Goal: Task Accomplishment & Management: Complete application form

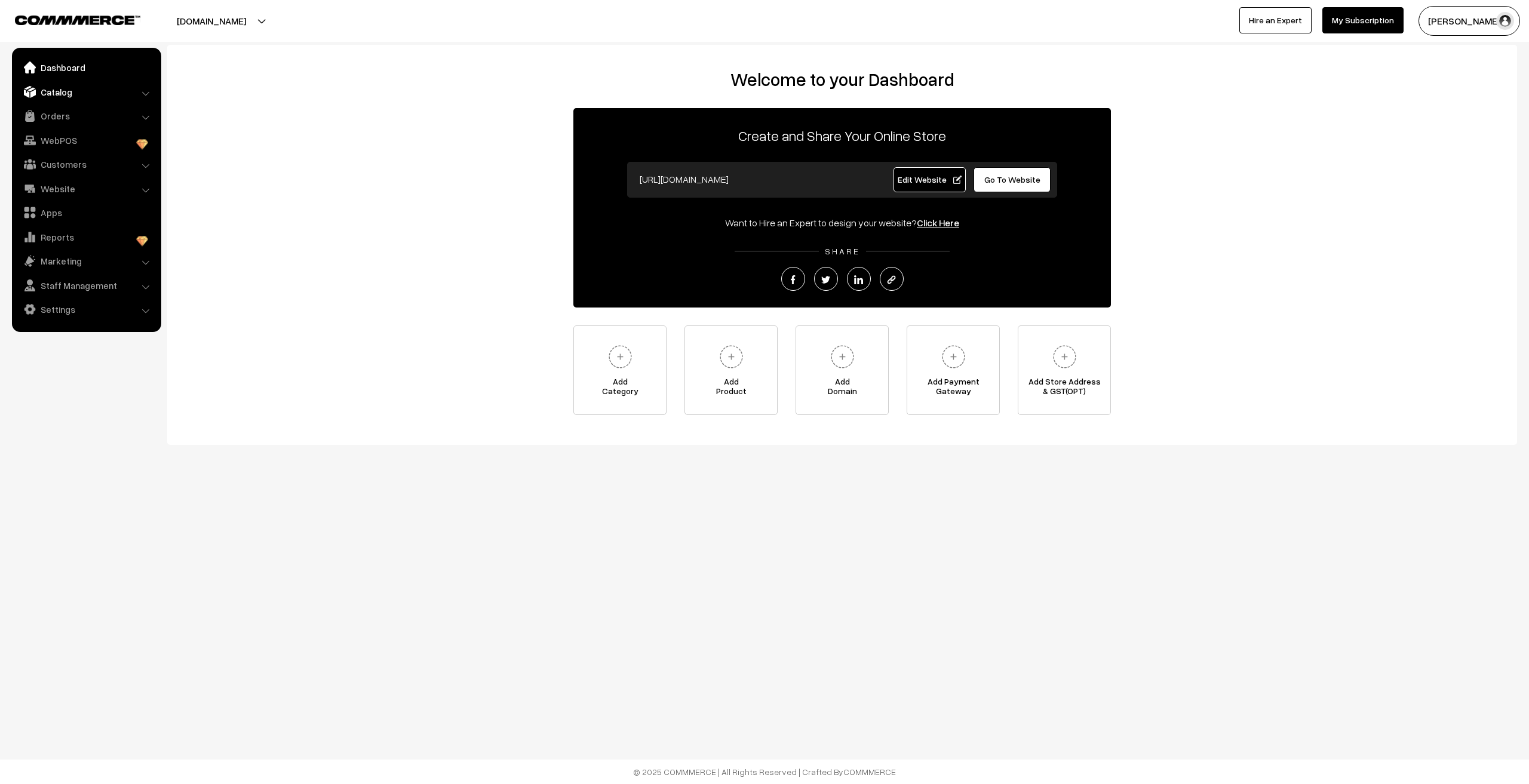
click at [43, 99] on link "Catalog" at bounding box center [86, 92] width 142 height 22
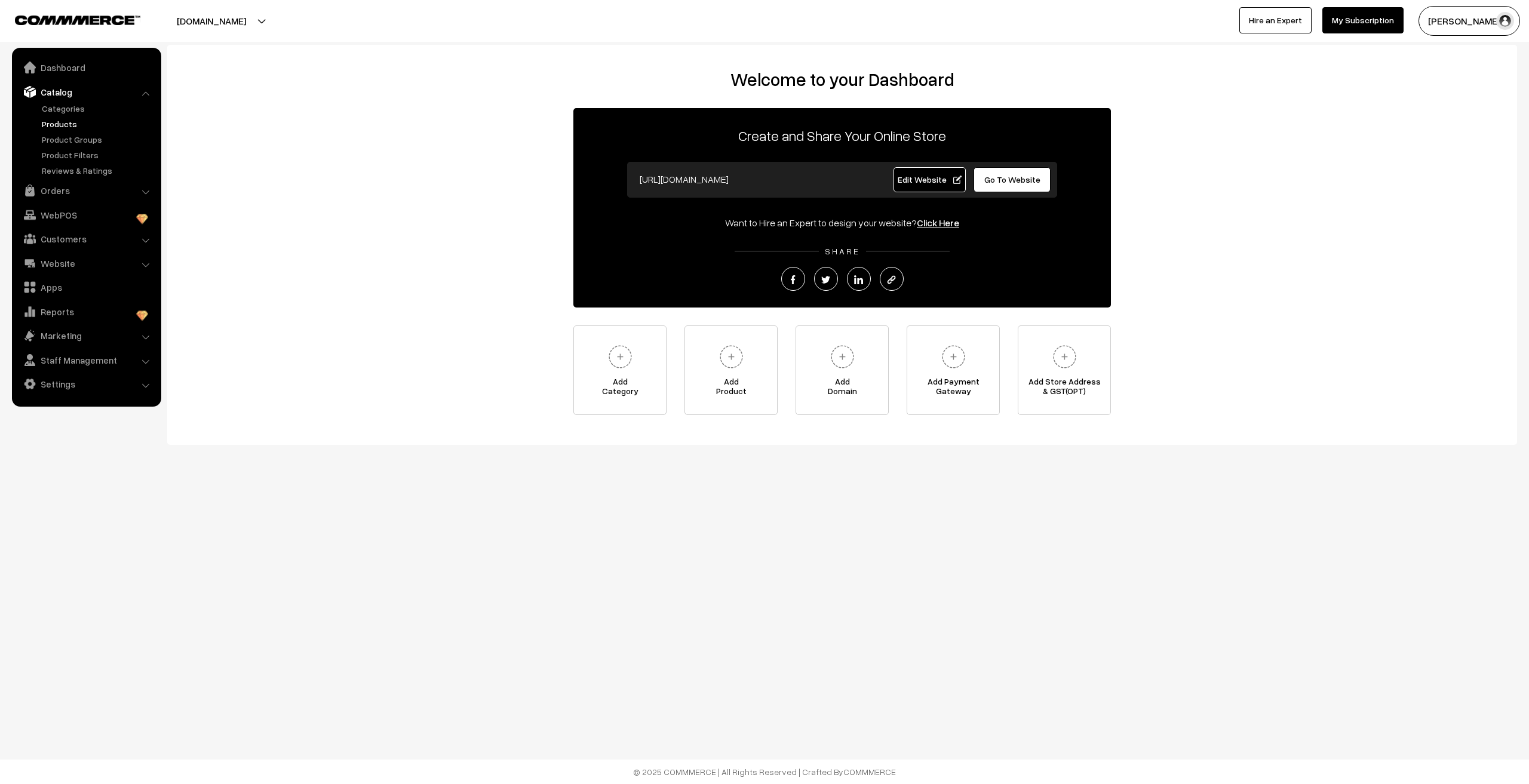
click at [60, 119] on link "Products" at bounding box center [98, 124] width 119 height 12
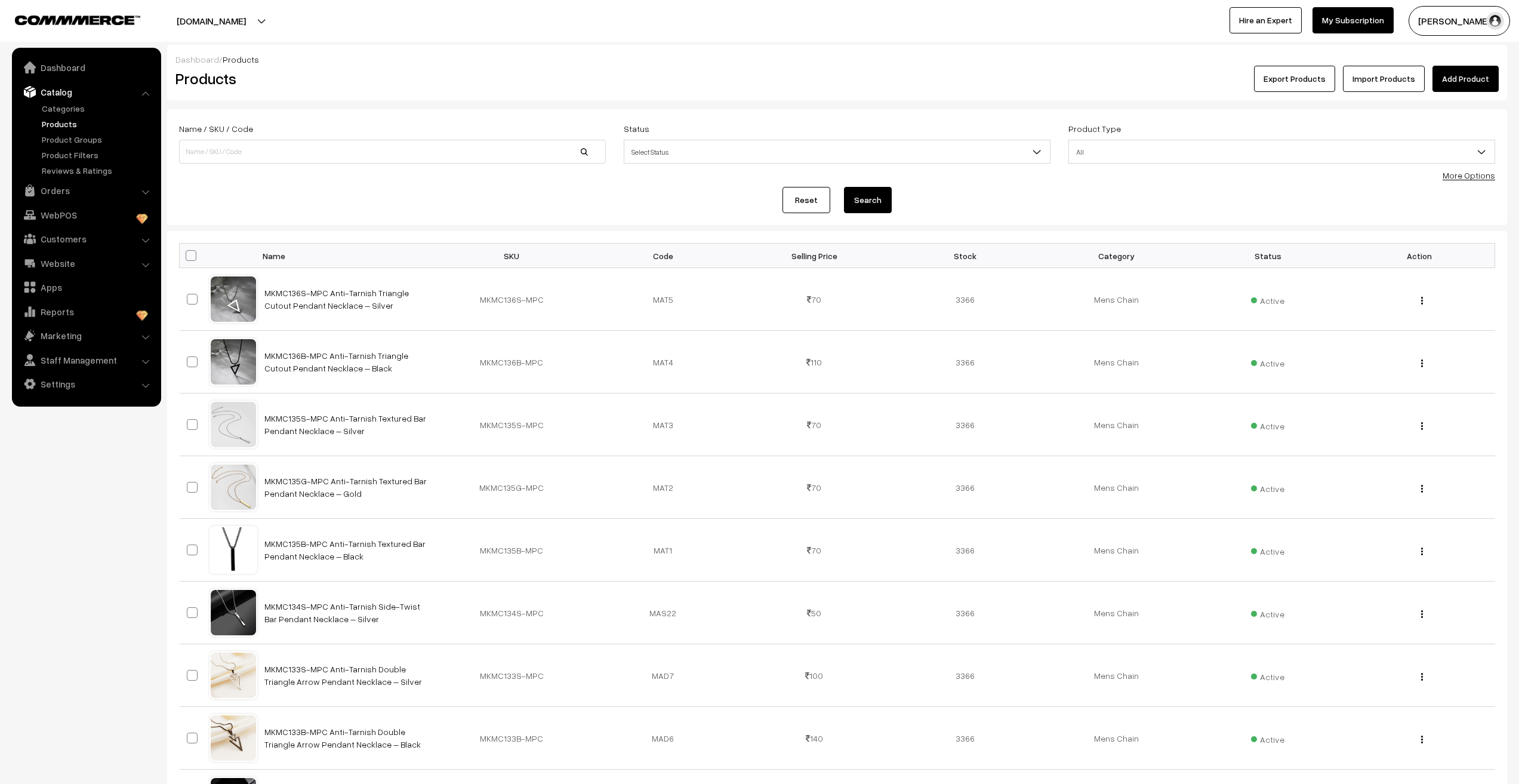
drag, startPoint x: 1470, startPoint y: 84, endPoint x: 1391, endPoint y: 148, distance: 101.7
click at [1469, 84] on link "Add Product" at bounding box center [1466, 79] width 66 height 26
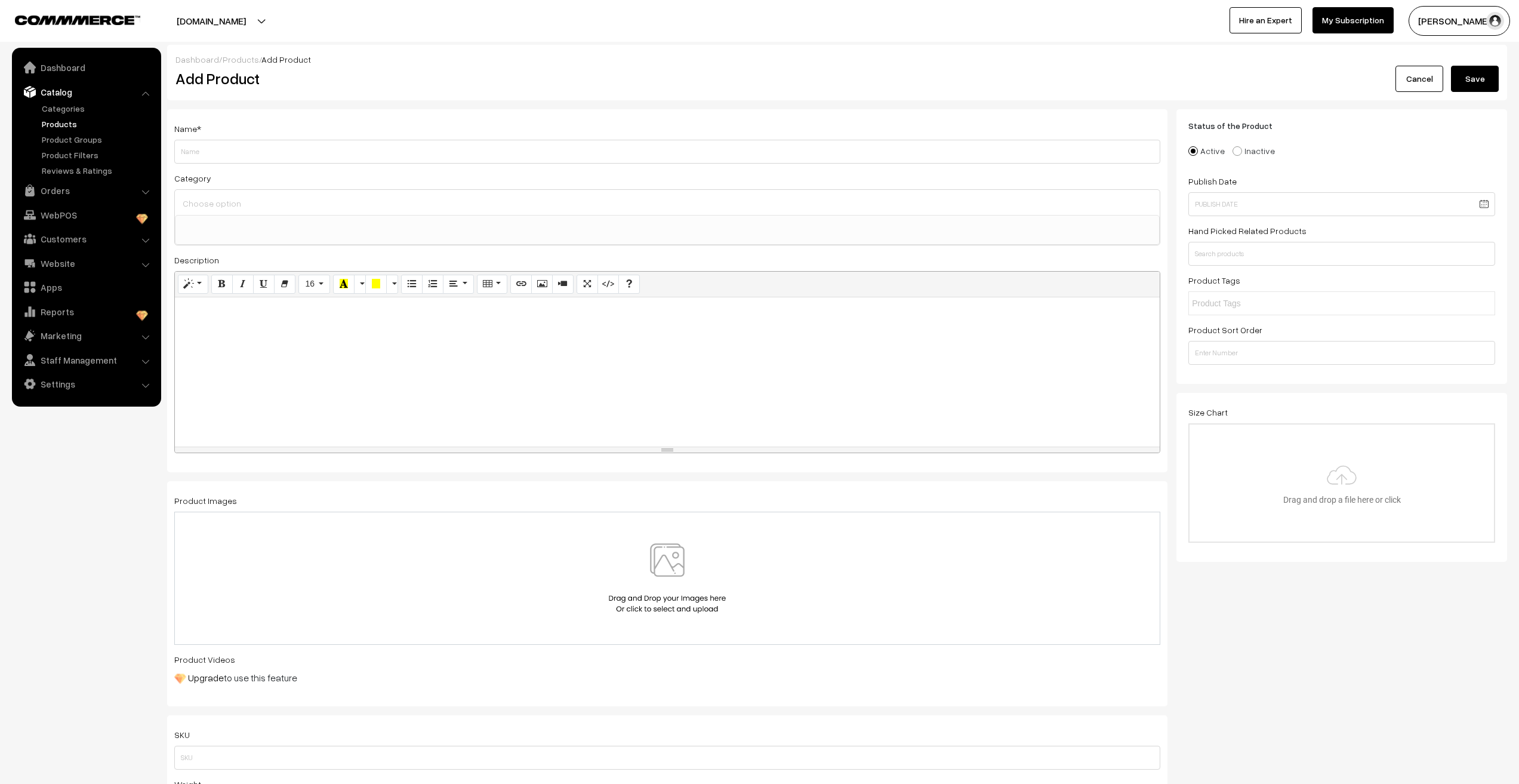
select select
click at [205, 153] on input "Weight" at bounding box center [667, 151] width 986 height 24
drag, startPoint x: 221, startPoint y: 155, endPoint x: 119, endPoint y: 154, distance: 102.0
paste input "MKMC136S-MPC Anti-Tarnish Triangle Cutout Pendant Necklace – Silver"
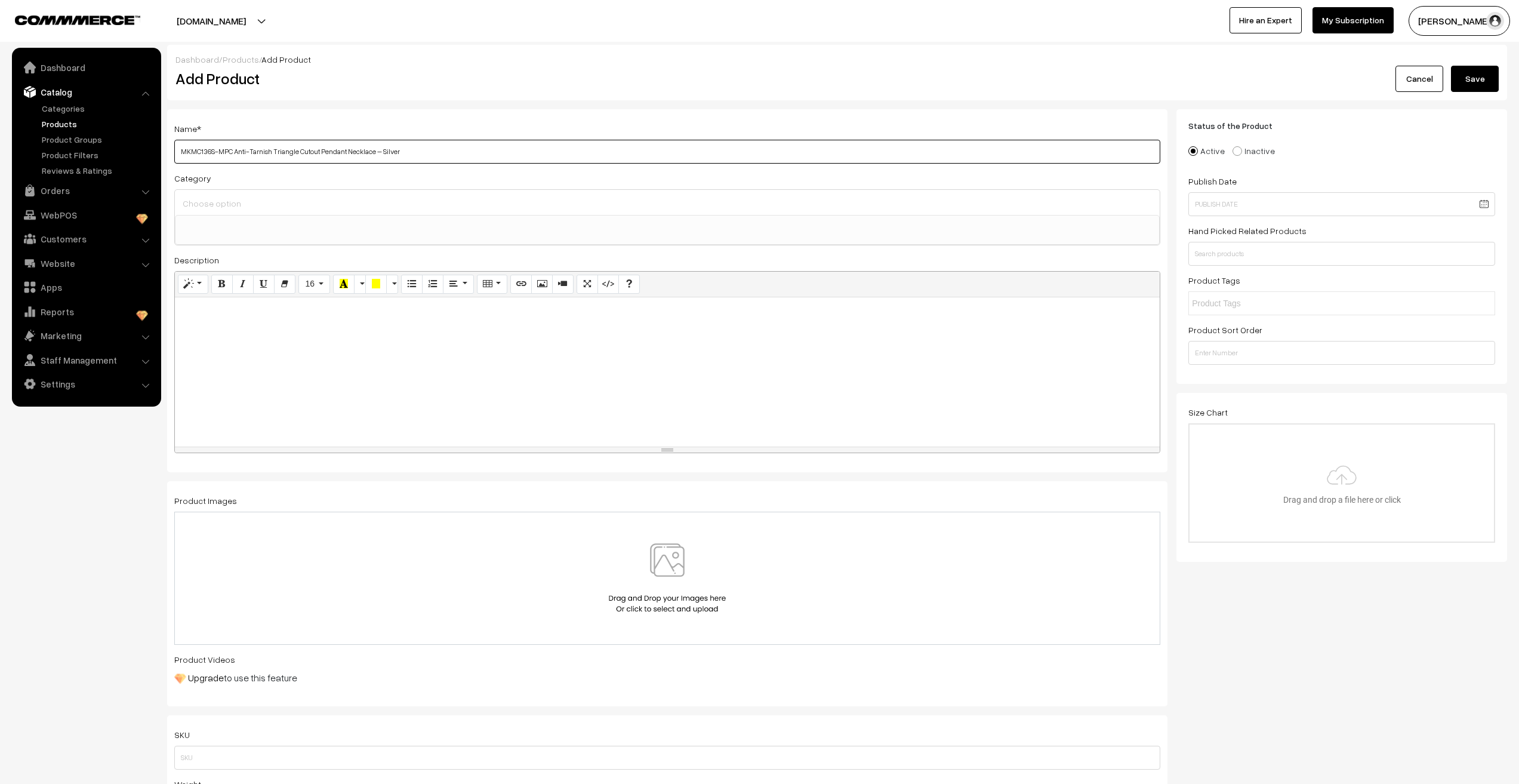
drag, startPoint x: 198, startPoint y: 153, endPoint x: 231, endPoint y: 151, distance: 33.1
click at [231, 151] on input "MKMC136S-MPC Anti-Tarnish Triangle Cutout Pendant Necklace – Silver" at bounding box center [667, 151] width 986 height 24
click at [256, 151] on input "MKMC111S Anti-Tarnish Triangle Cutout Pendant Necklace – Silver" at bounding box center [667, 151] width 986 height 24
type input "MKMC111S Anti-Tarnish Stainless Steel Mens Twisted Chain – Silver"
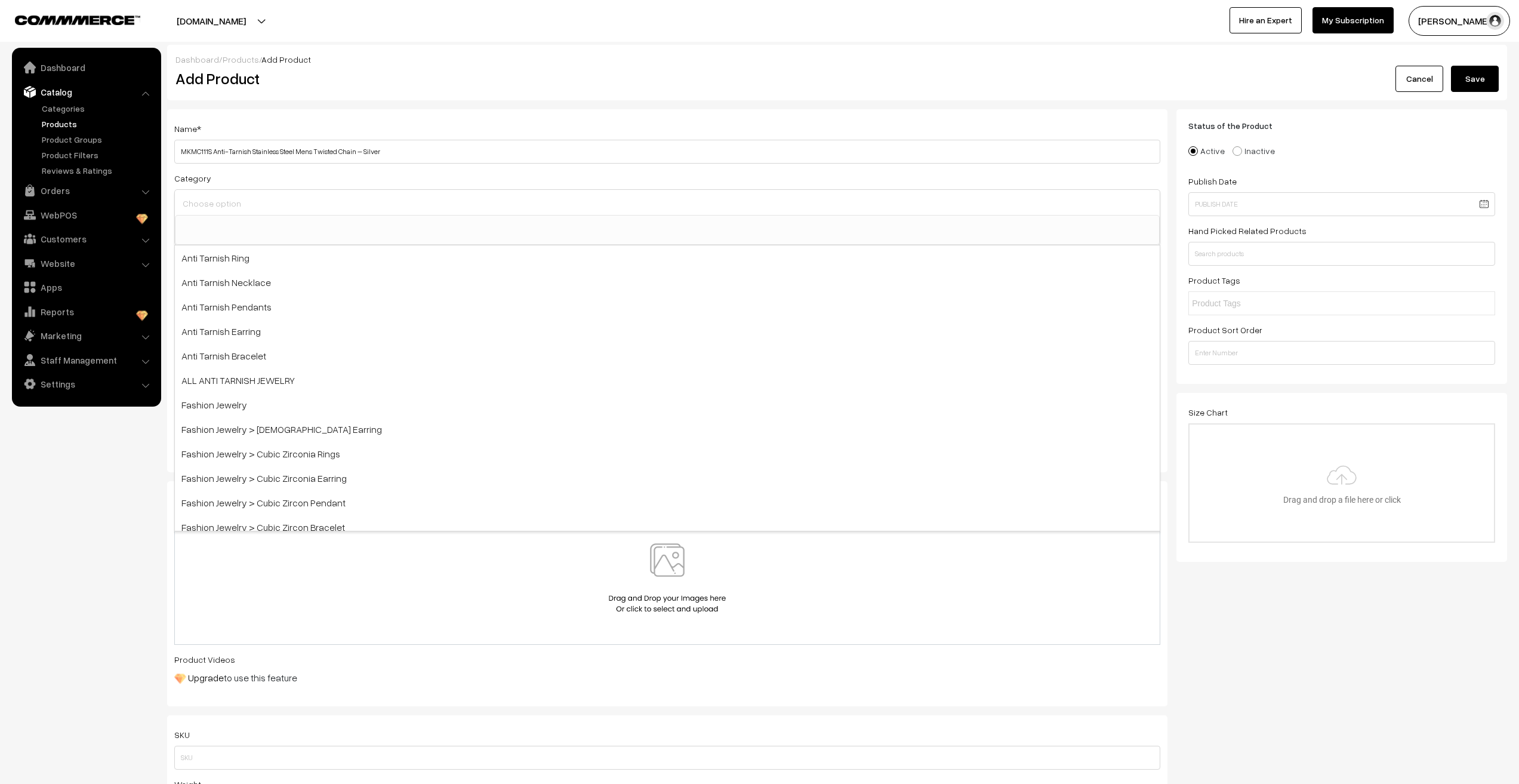
click at [287, 204] on input at bounding box center [667, 203] width 976 height 17
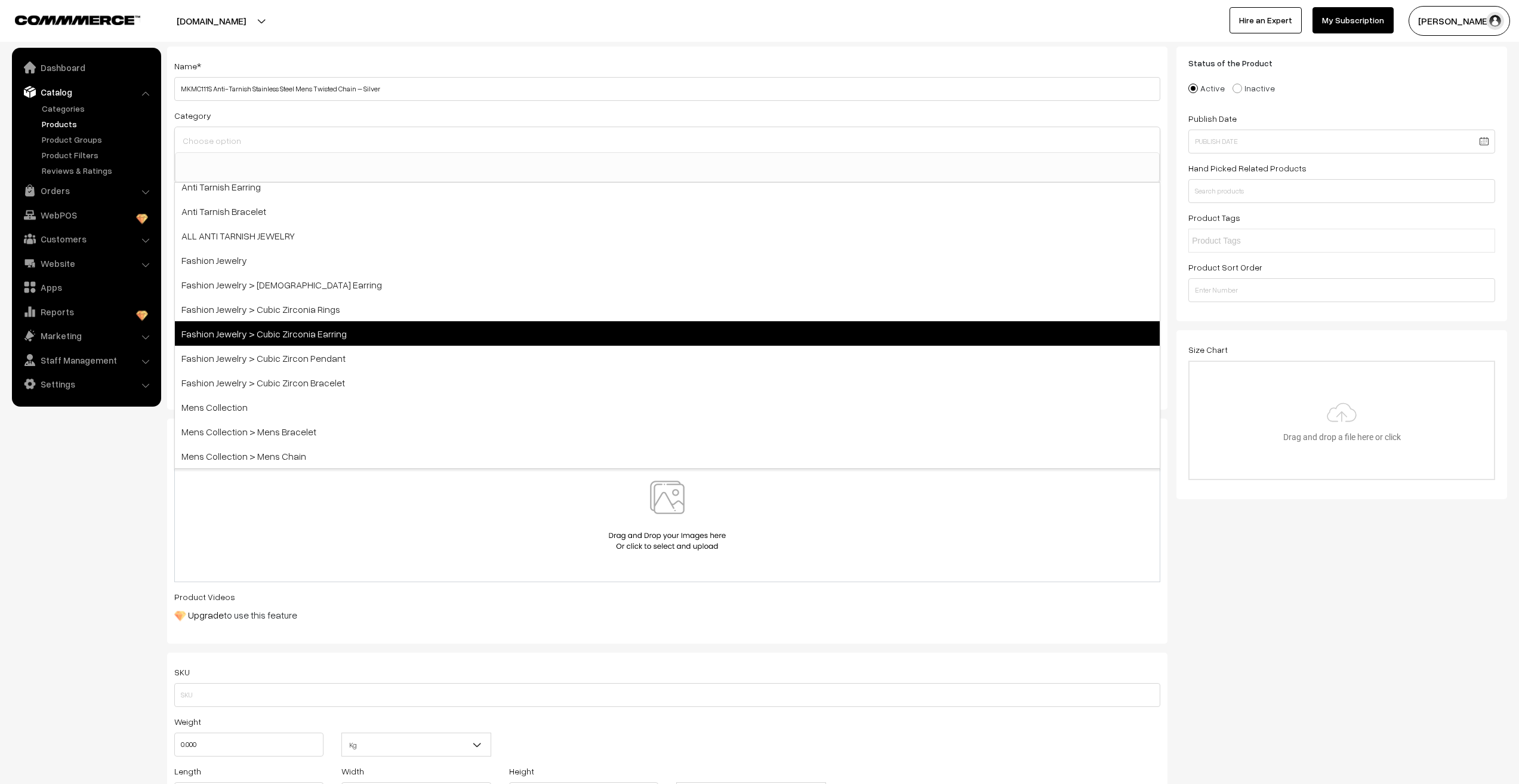
scroll to position [298, 0]
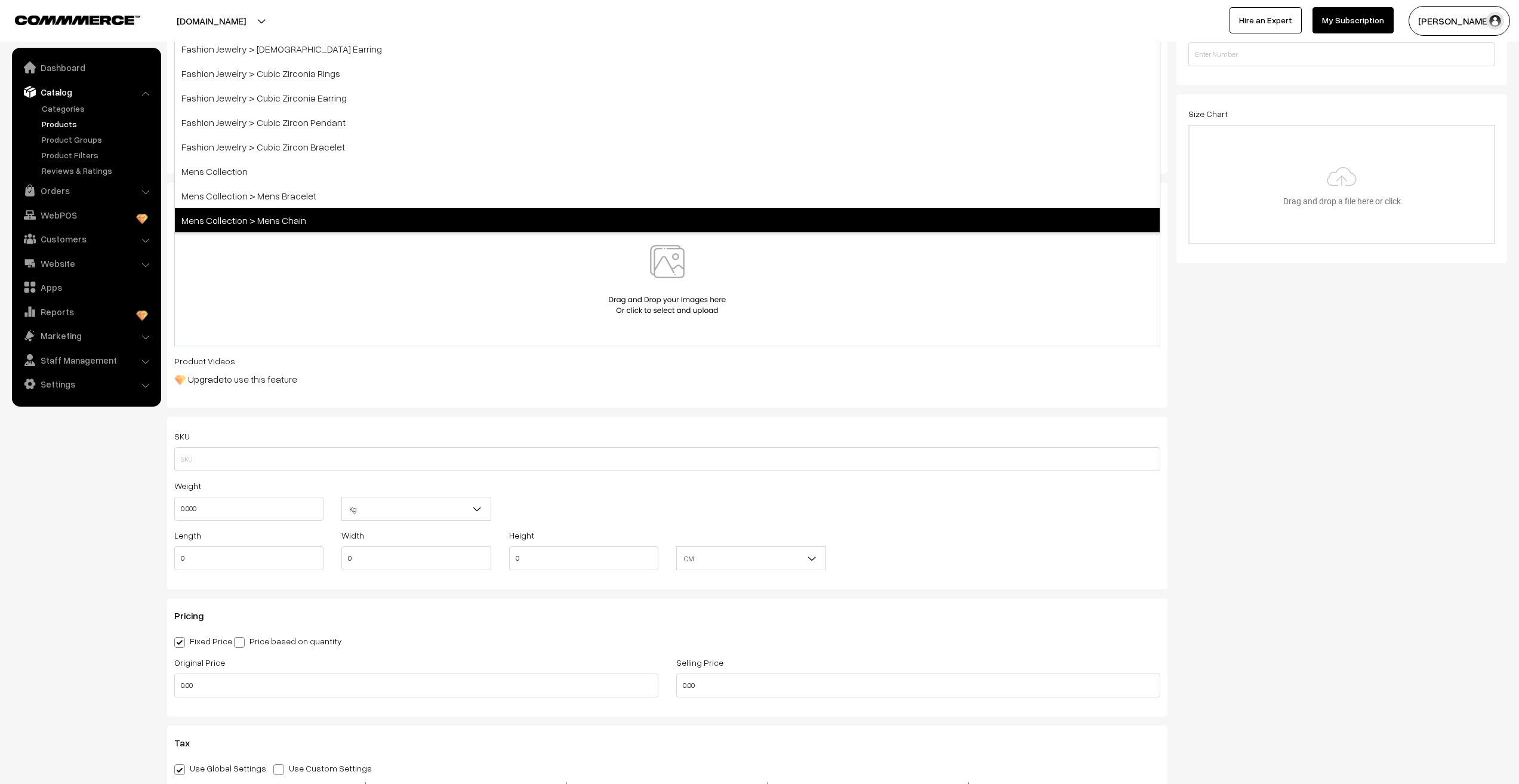
click at [262, 221] on span "Mens Collection > Mens Chain" at bounding box center [667, 220] width 985 height 24
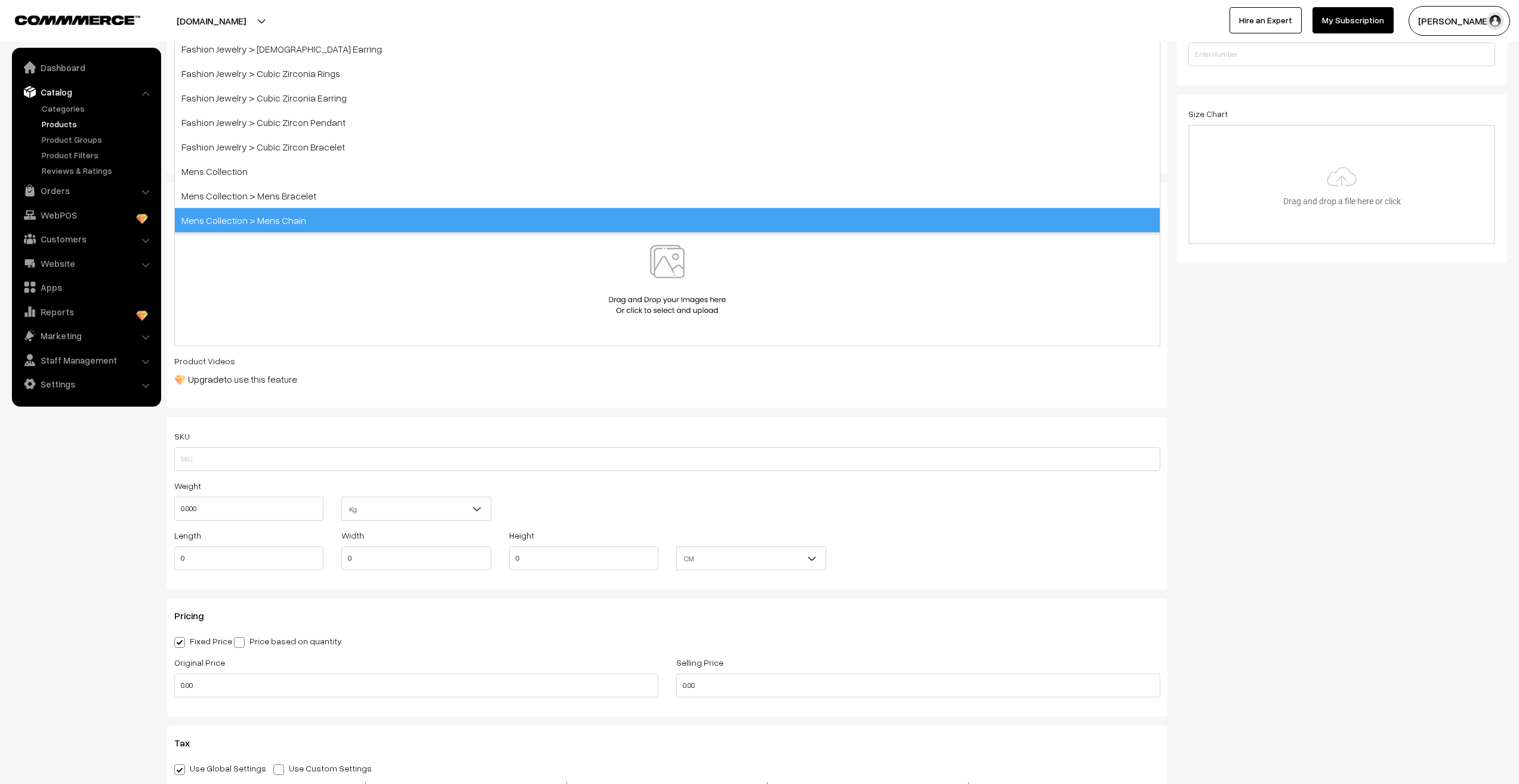
select select "15"
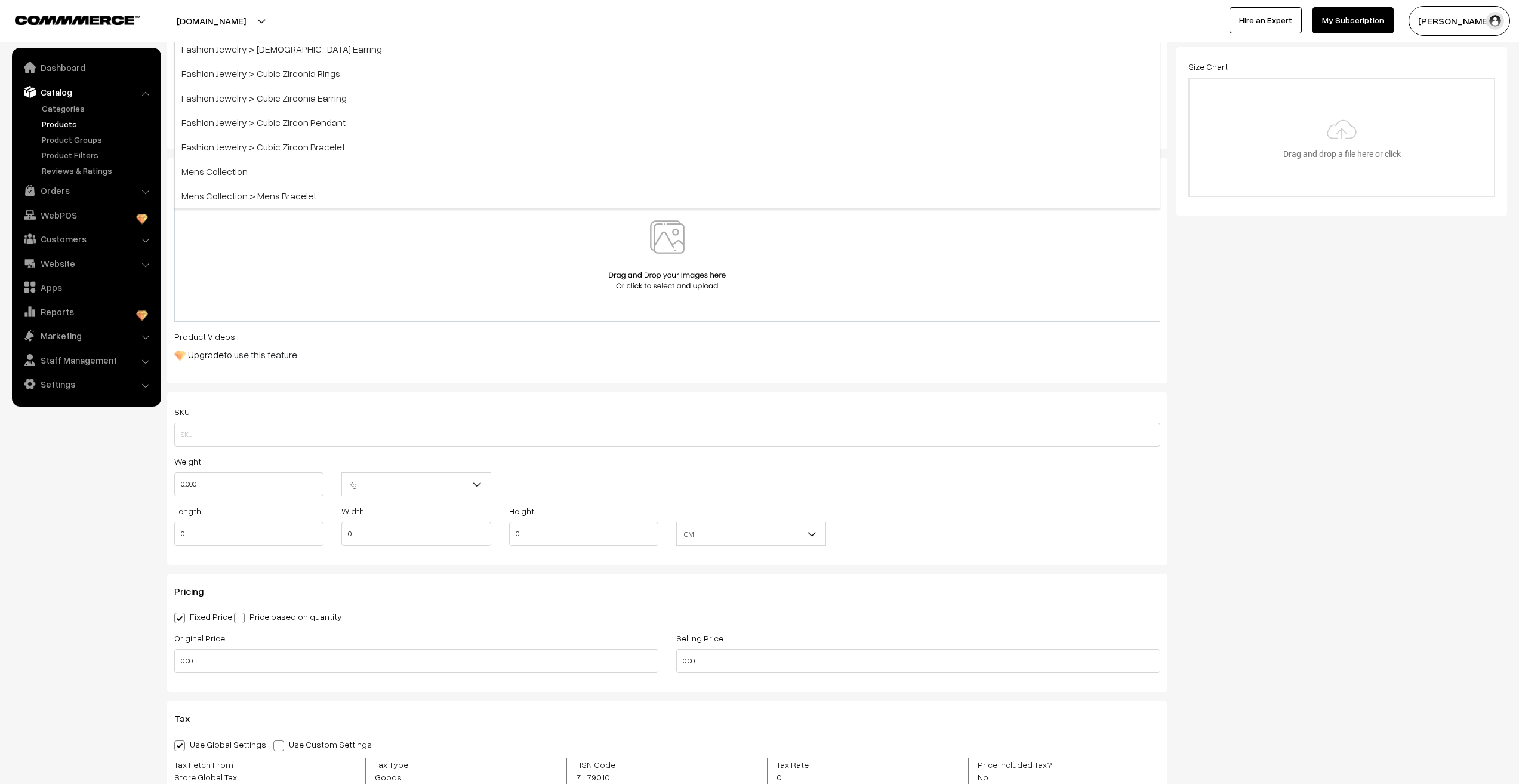
scroll to position [112, 0]
click at [492, 272] on div at bounding box center [667, 255] width 961 height 70
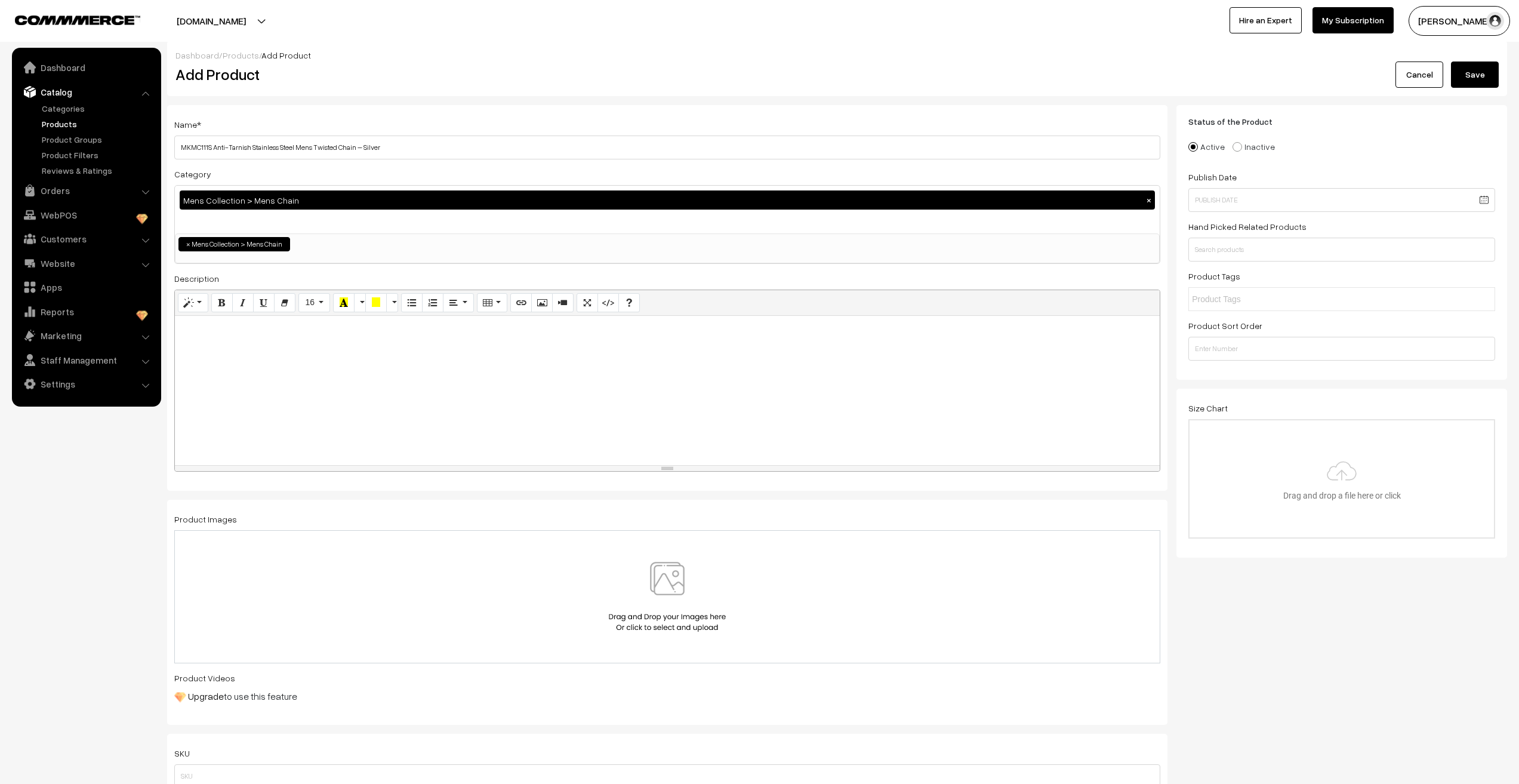
scroll to position [0, 0]
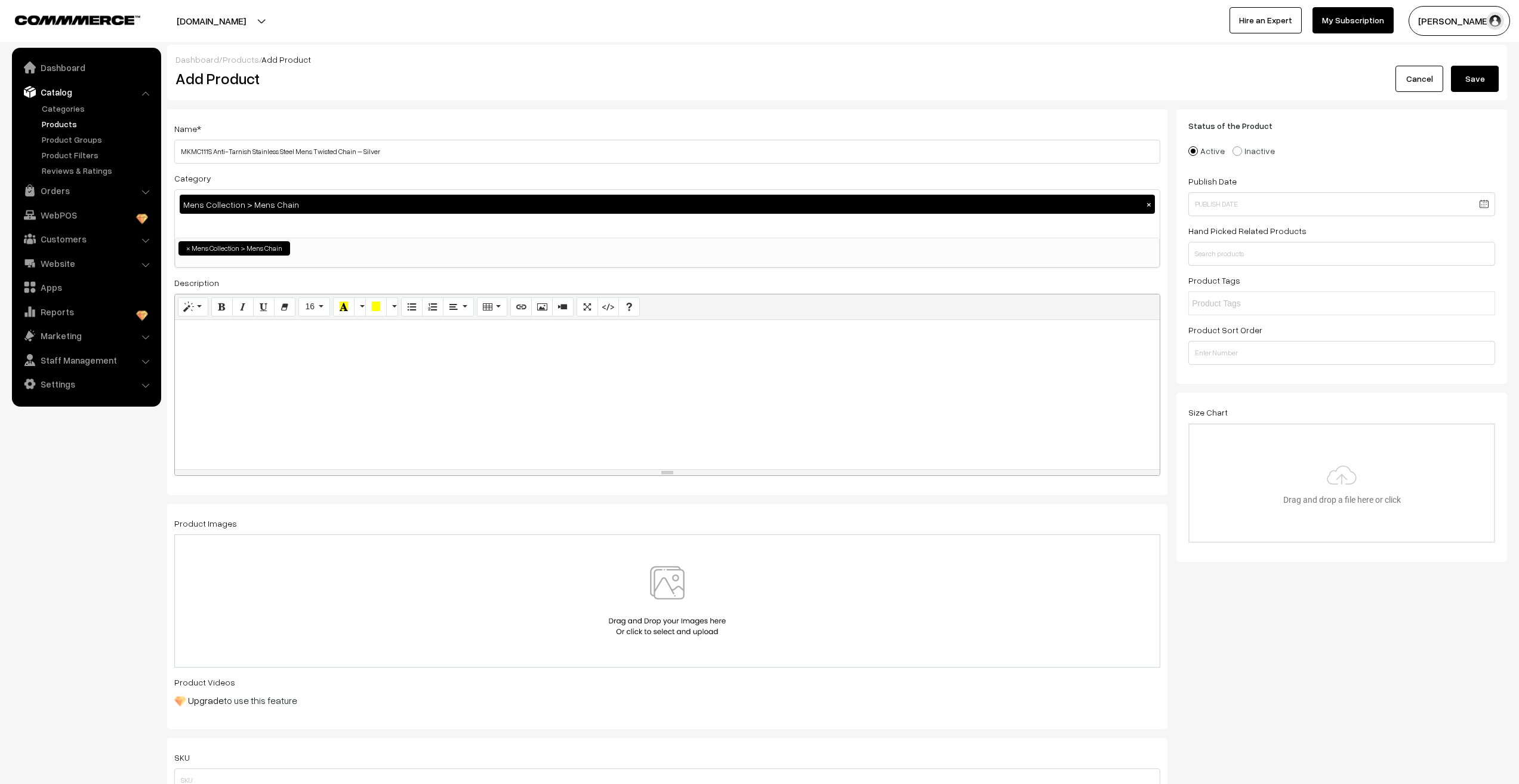
click at [441, 433] on div at bounding box center [667, 394] width 985 height 149
drag, startPoint x: 426, startPoint y: 142, endPoint x: 129, endPoint y: 164, distance: 297.8
click at [221, 343] on div "To enrich screen reader interactions, please activate Accessibility in Grammarl…" at bounding box center [667, 394] width 985 height 149
paste div "To enrich screen reader interactions, please activate Accessibility in Grammarl…"
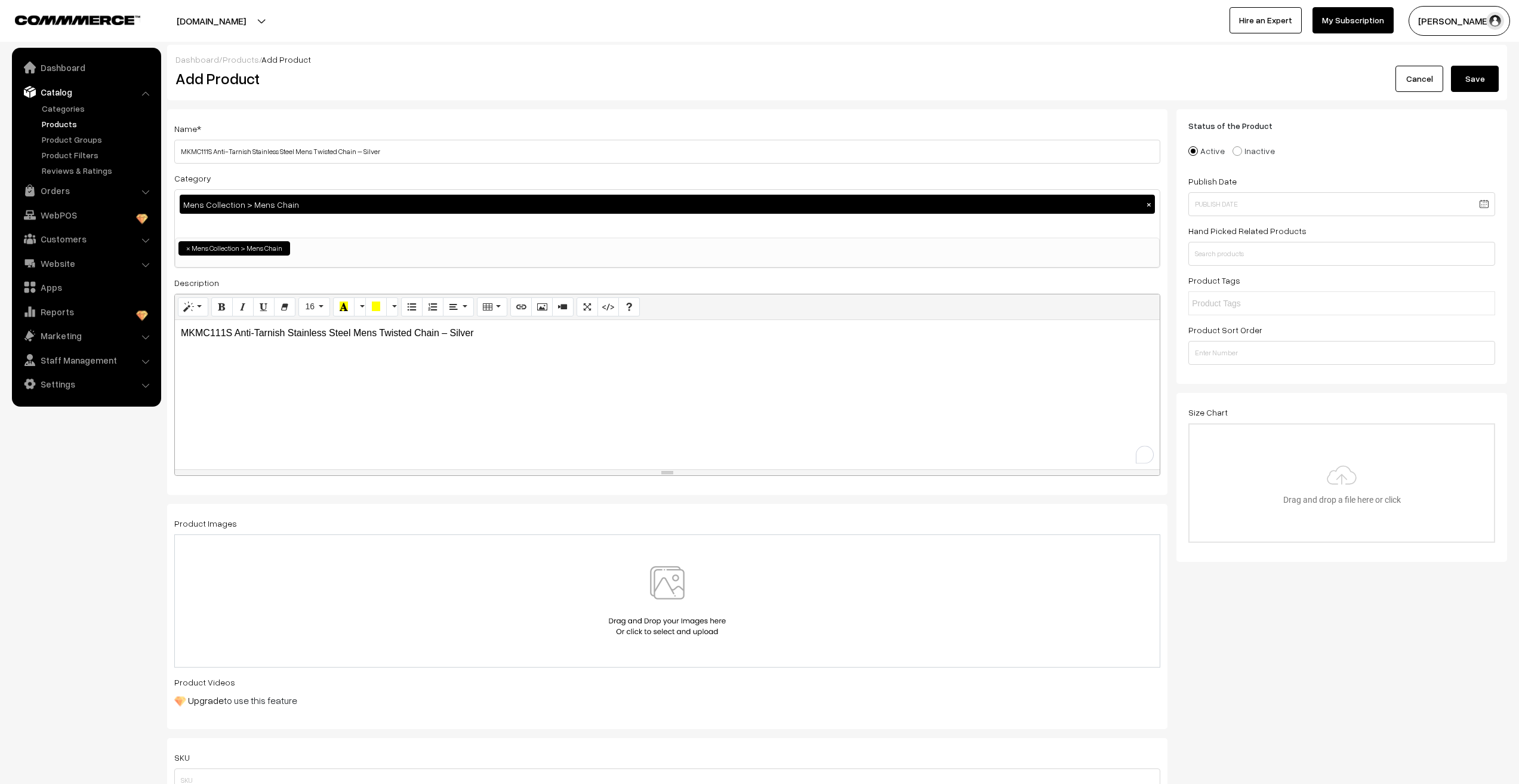
click at [211, 572] on div at bounding box center [667, 600] width 961 height 70
click at [352, 626] on div at bounding box center [667, 600] width 961 height 70
click at [185, 152] on input "MKMC111S Anti-Tarnish Stainless Steel Mens Twisted Chain – Silver" at bounding box center [667, 151] width 986 height 24
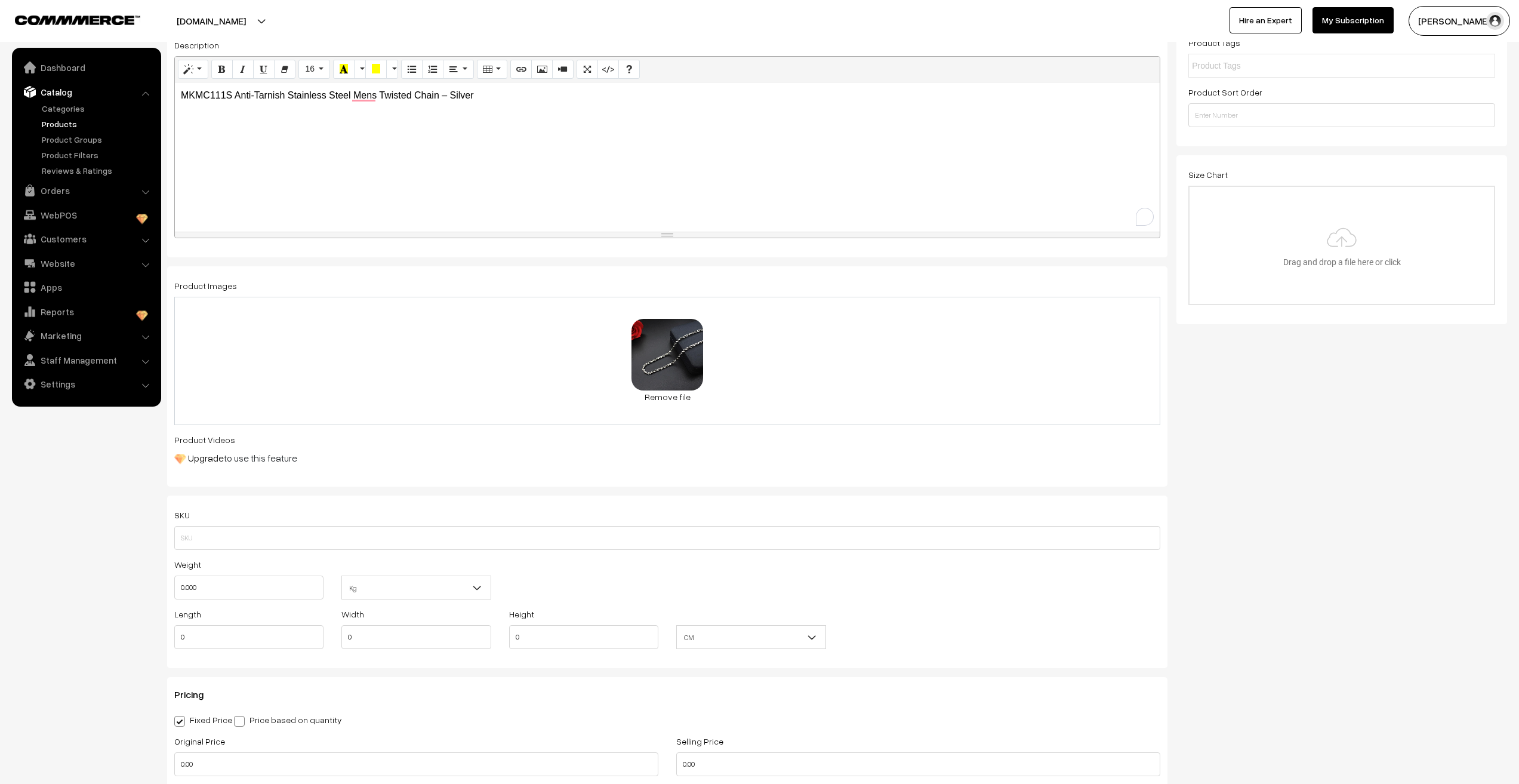
scroll to position [239, 0]
click at [254, 533] on input "text" at bounding box center [667, 537] width 986 height 24
paste input "MKMC111S"
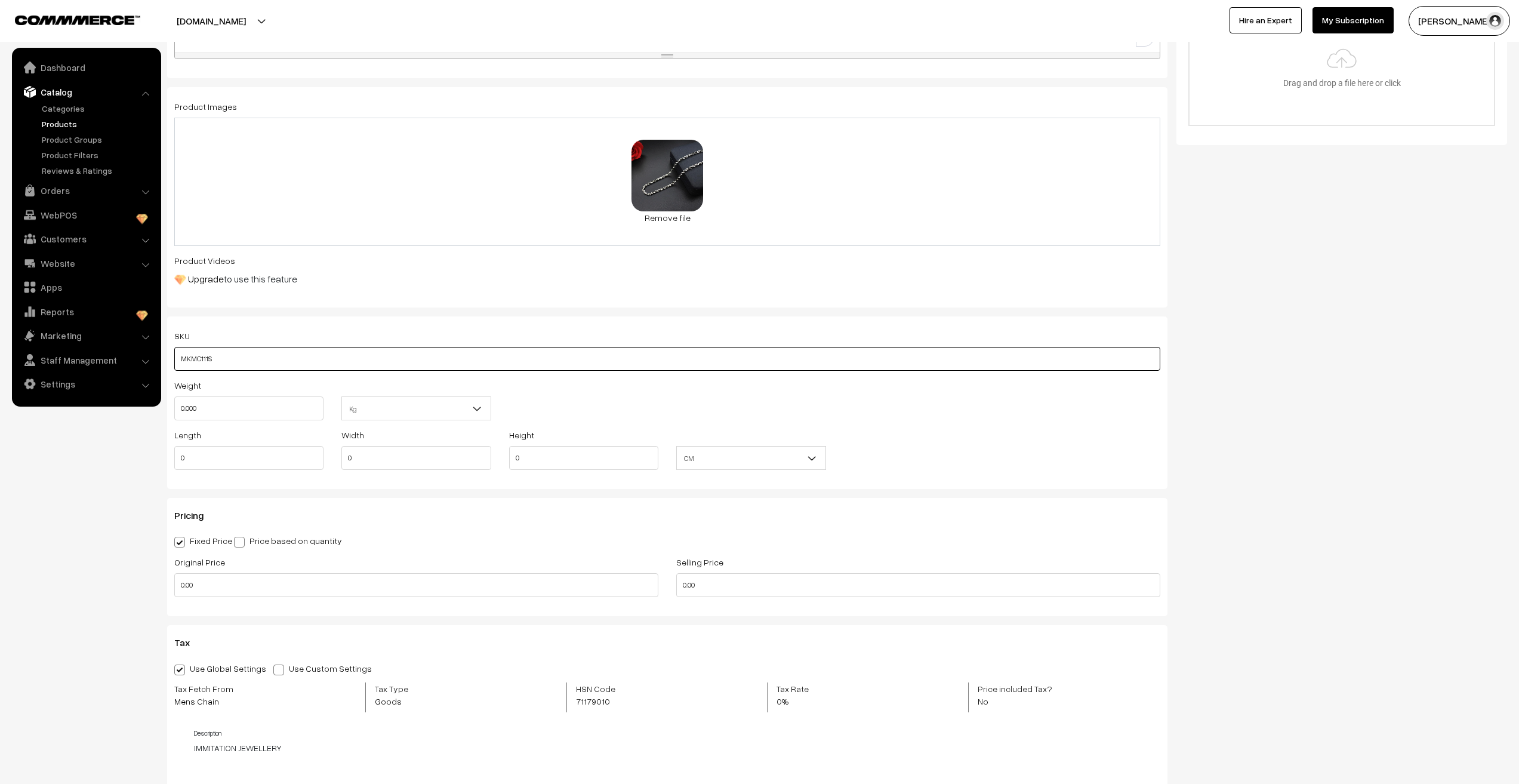
scroll to position [418, 0]
type input "MKMC111S"
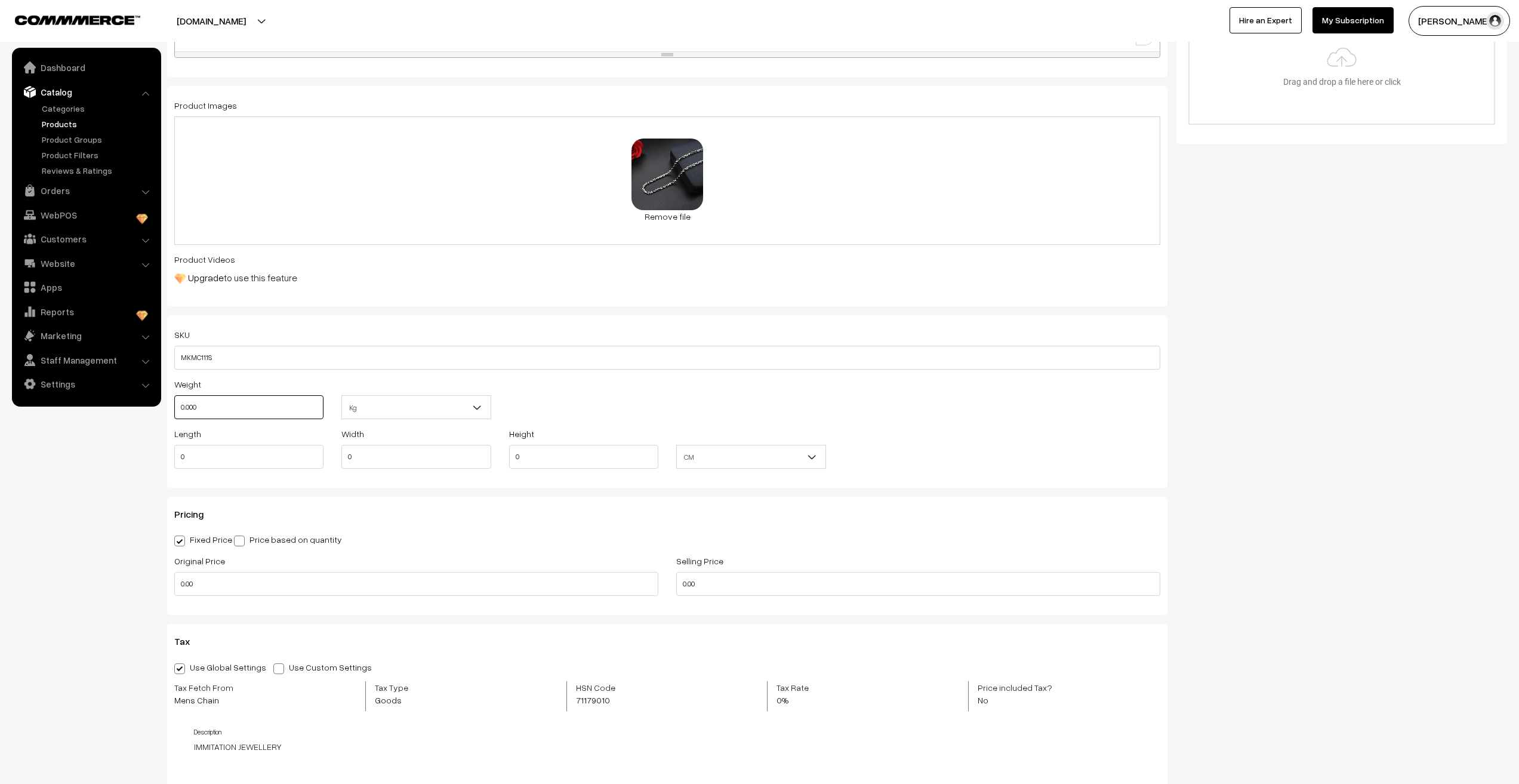
click at [227, 410] on input "0.000" at bounding box center [249, 407] width 149 height 24
drag, startPoint x: 227, startPoint y: 410, endPoint x: 153, endPoint y: 408, distance: 74.0
click at [153, 408] on body "Thank you for showing interest. Our team will call you shortly. Close stylishte…" at bounding box center [759, 597] width 1519 height 2031
click at [351, 410] on span "Kg" at bounding box center [416, 408] width 148 height 21
click at [239, 410] on input "50" at bounding box center [249, 407] width 149 height 24
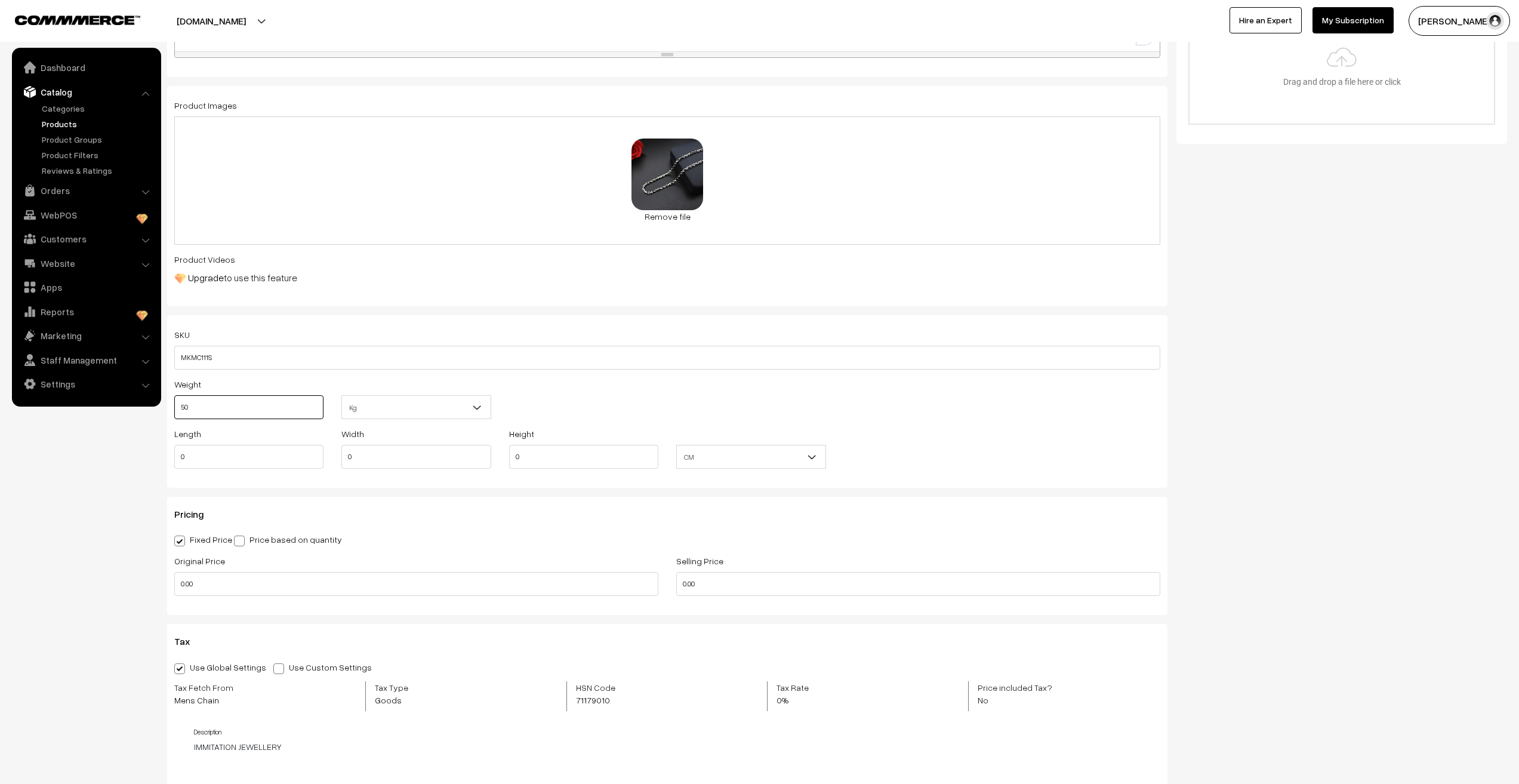
click at [179, 408] on input "50" at bounding box center [249, 407] width 149 height 24
type input "0.05"
click at [200, 452] on input "0" at bounding box center [249, 457] width 149 height 24
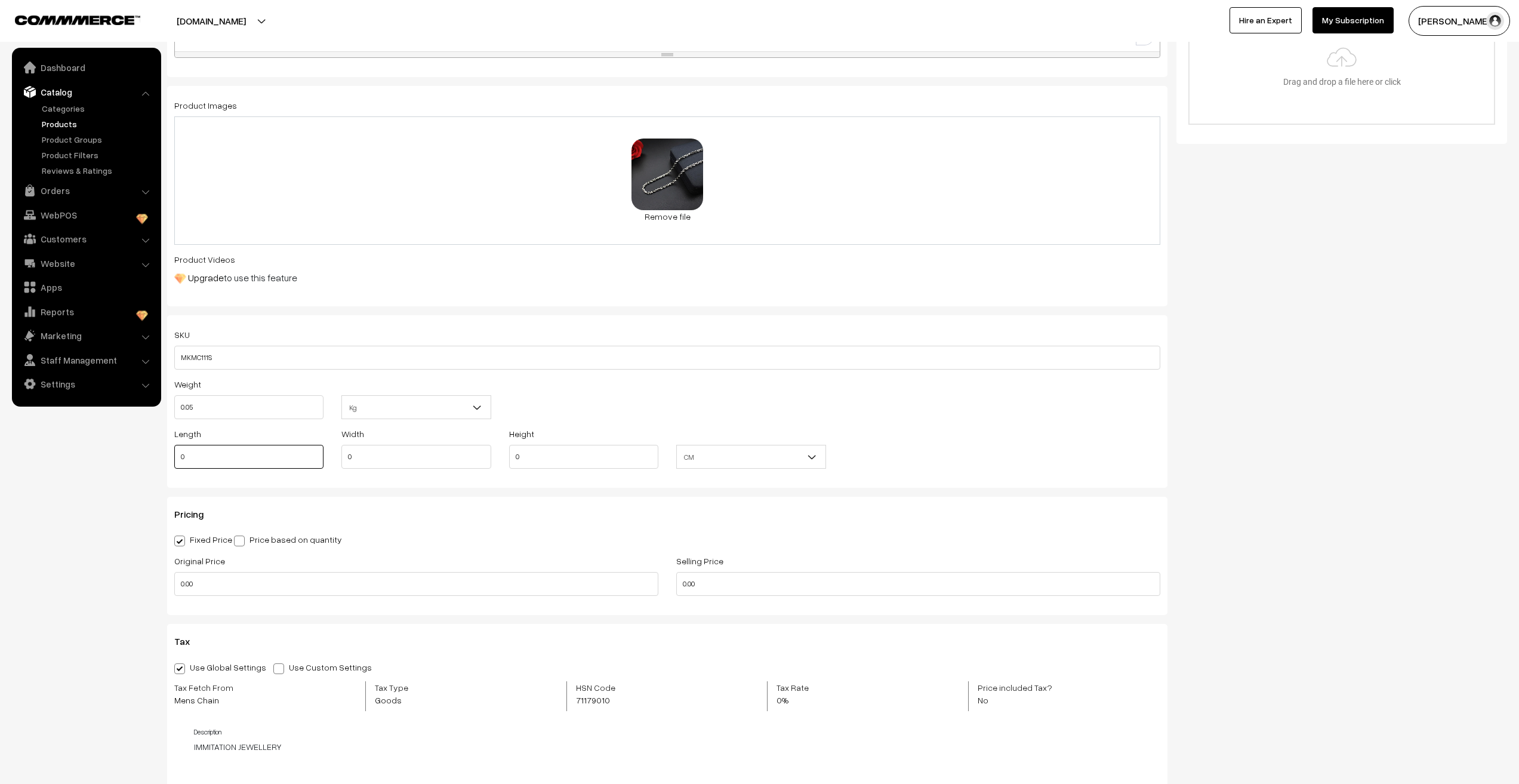
click at [200, 452] on input "0" at bounding box center [249, 457] width 149 height 24
type input "18"
type input "2"
type input "1"
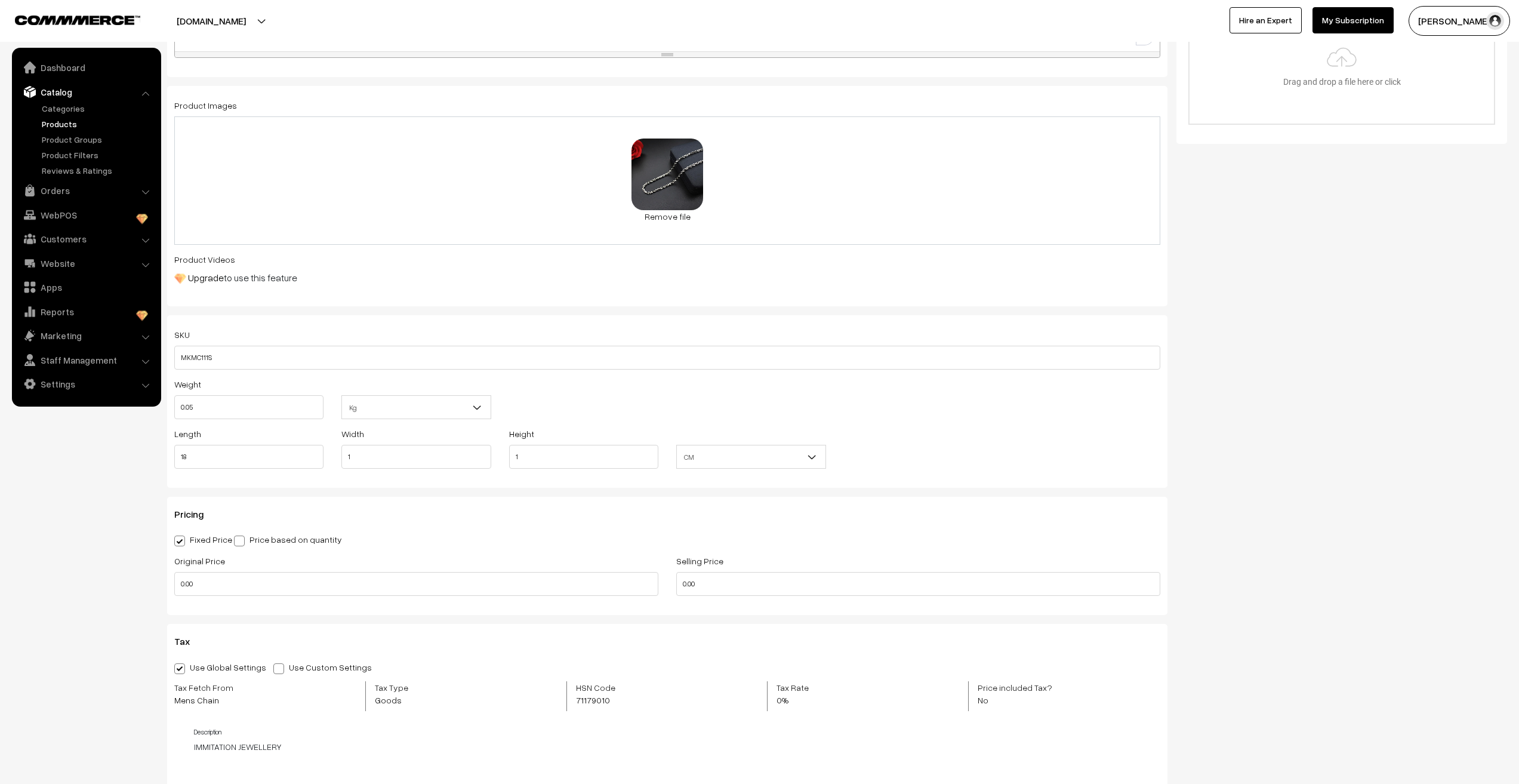
drag, startPoint x: 901, startPoint y: 453, endPoint x: 862, endPoint y: 457, distance: 39.2
click at [901, 453] on div "Length 18 Width 1 Height 1 CM In CM" at bounding box center [667, 451] width 1004 height 50
click at [806, 456] on b at bounding box center [812, 457] width 12 height 12
select select "2"
click at [899, 444] on div "Length 18 Width 1 Height 1 CM In In" at bounding box center [667, 451] width 1004 height 50
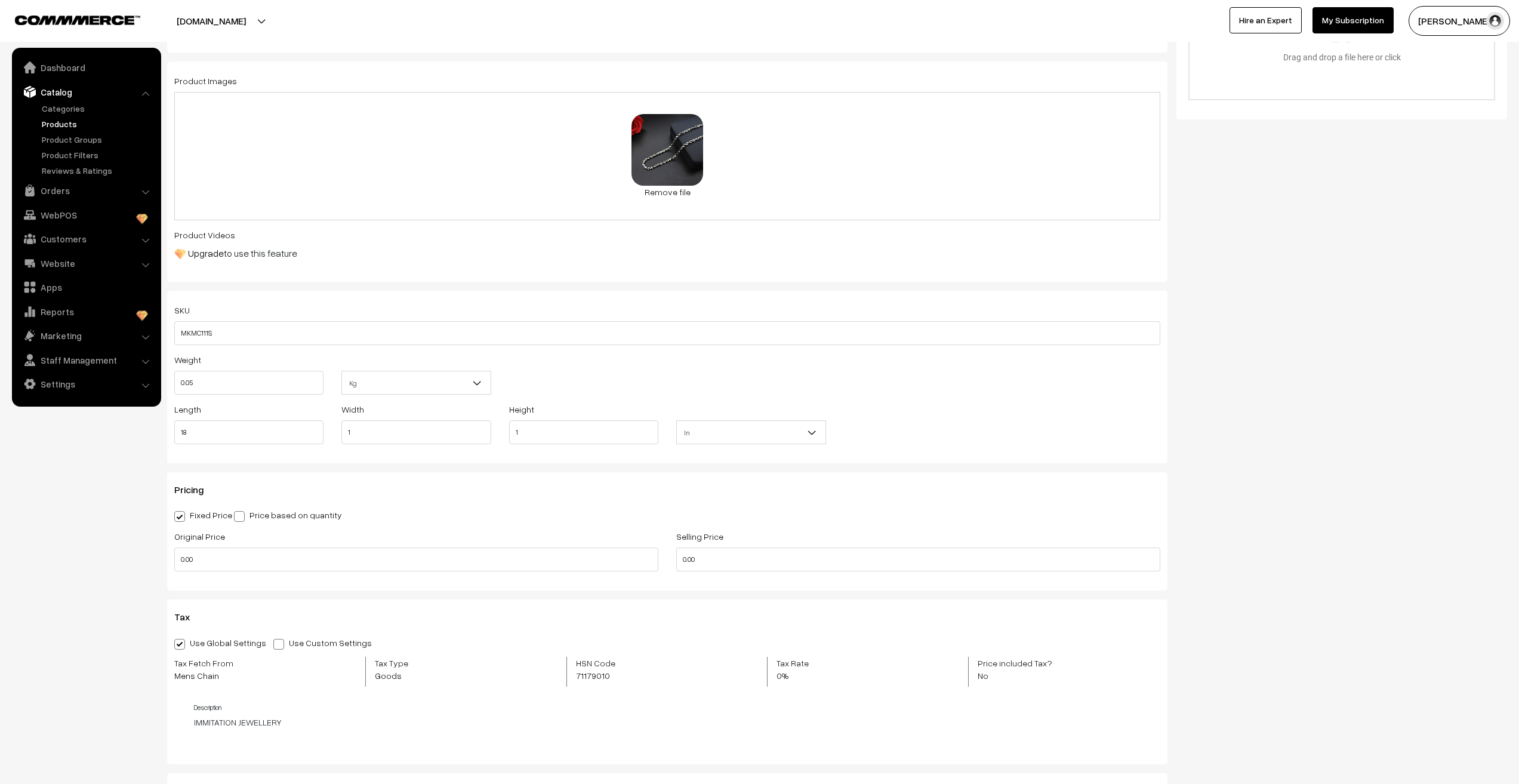
scroll to position [537, 0]
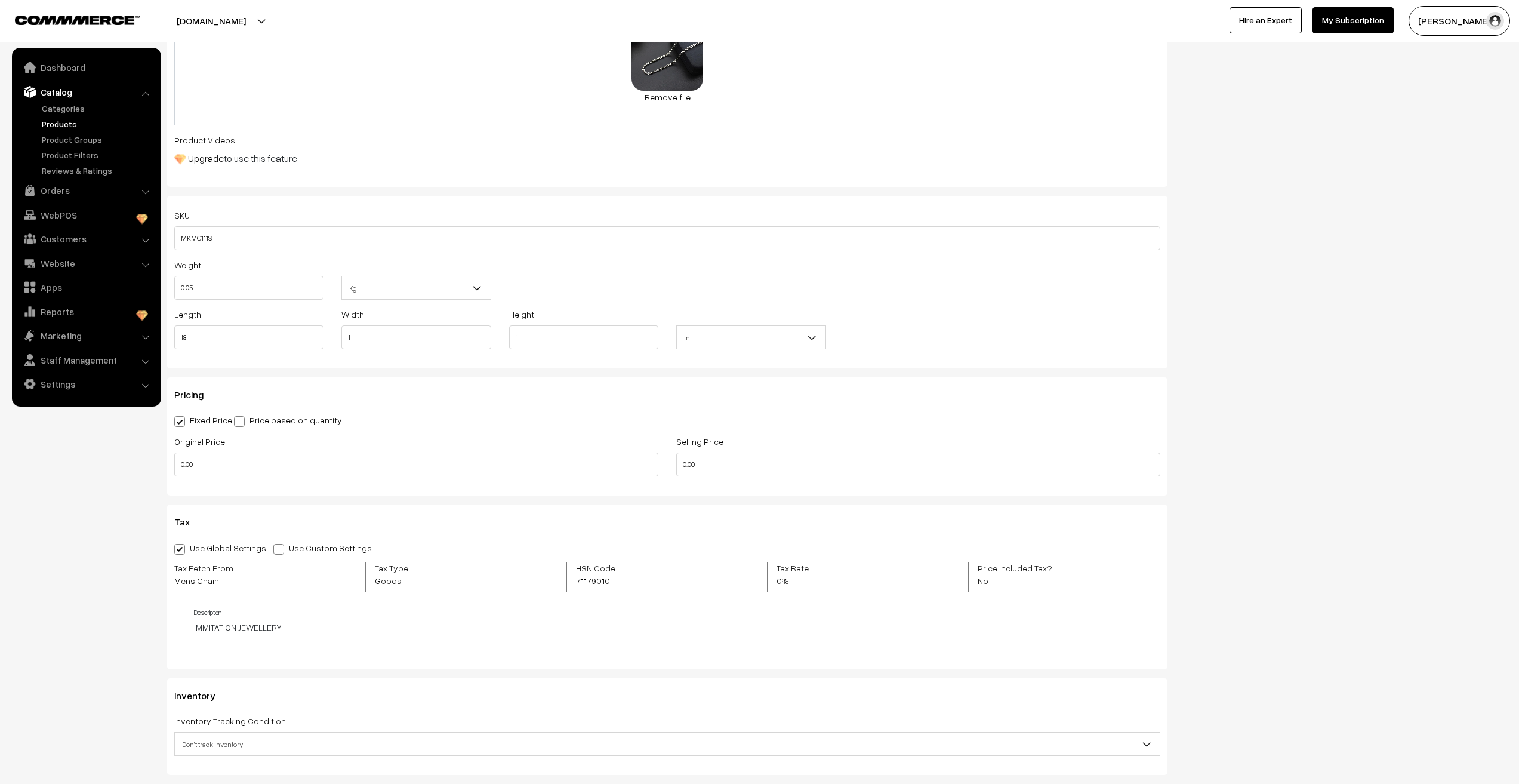
click at [242, 418] on span at bounding box center [239, 421] width 11 height 11
click at [242, 418] on input "Price based on quantity" at bounding box center [238, 419] width 8 height 8
radio input "true"
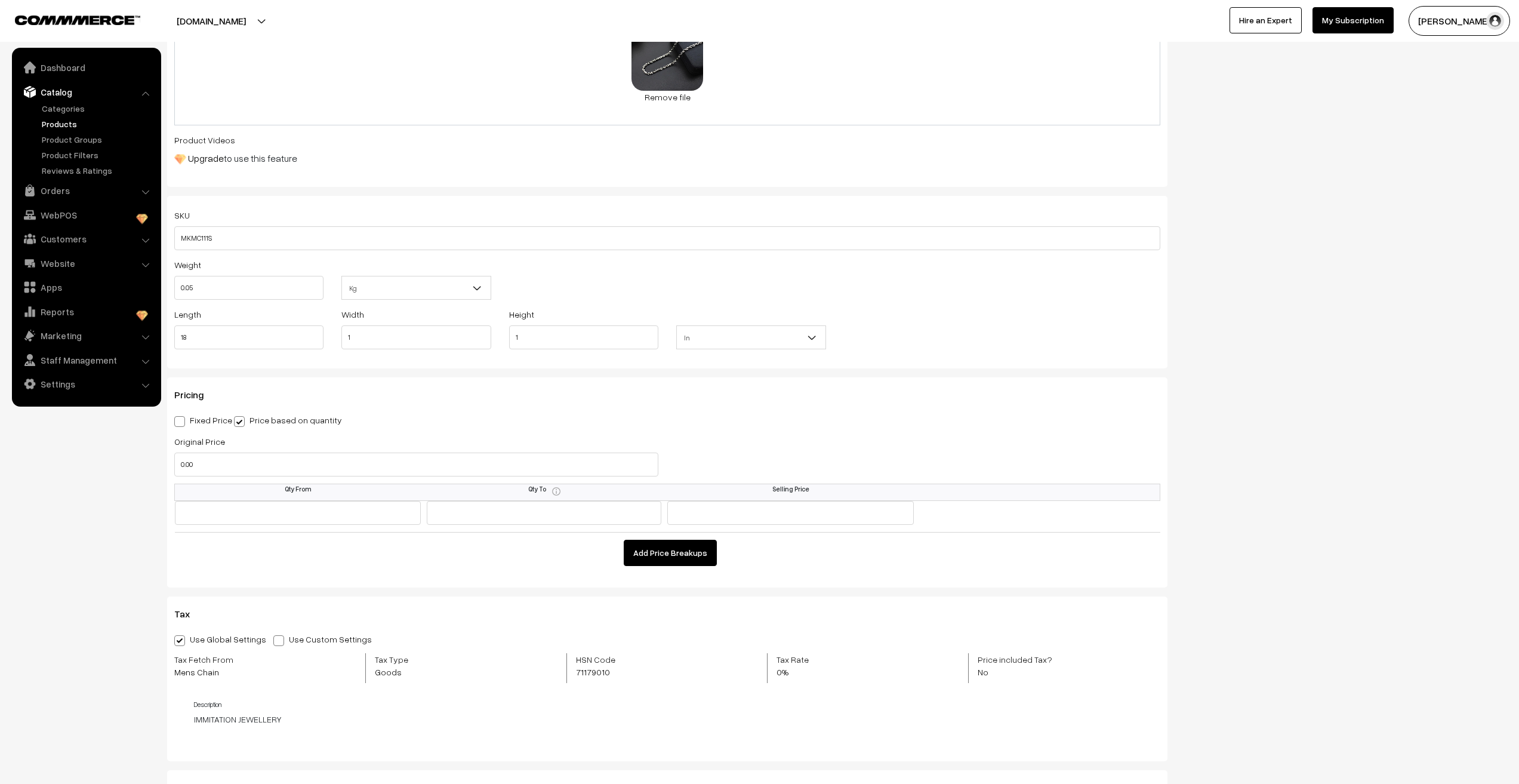
click at [242, 419] on span at bounding box center [239, 421] width 11 height 11
click at [242, 419] on input "Price based on quantity" at bounding box center [238, 419] width 8 height 8
drag, startPoint x: 234, startPoint y: 423, endPoint x: 248, endPoint y: 420, distance: 14.3
click at [248, 420] on label "Price based on quantity" at bounding box center [288, 420] width 108 height 12
click at [240, 424] on span at bounding box center [239, 421] width 11 height 11
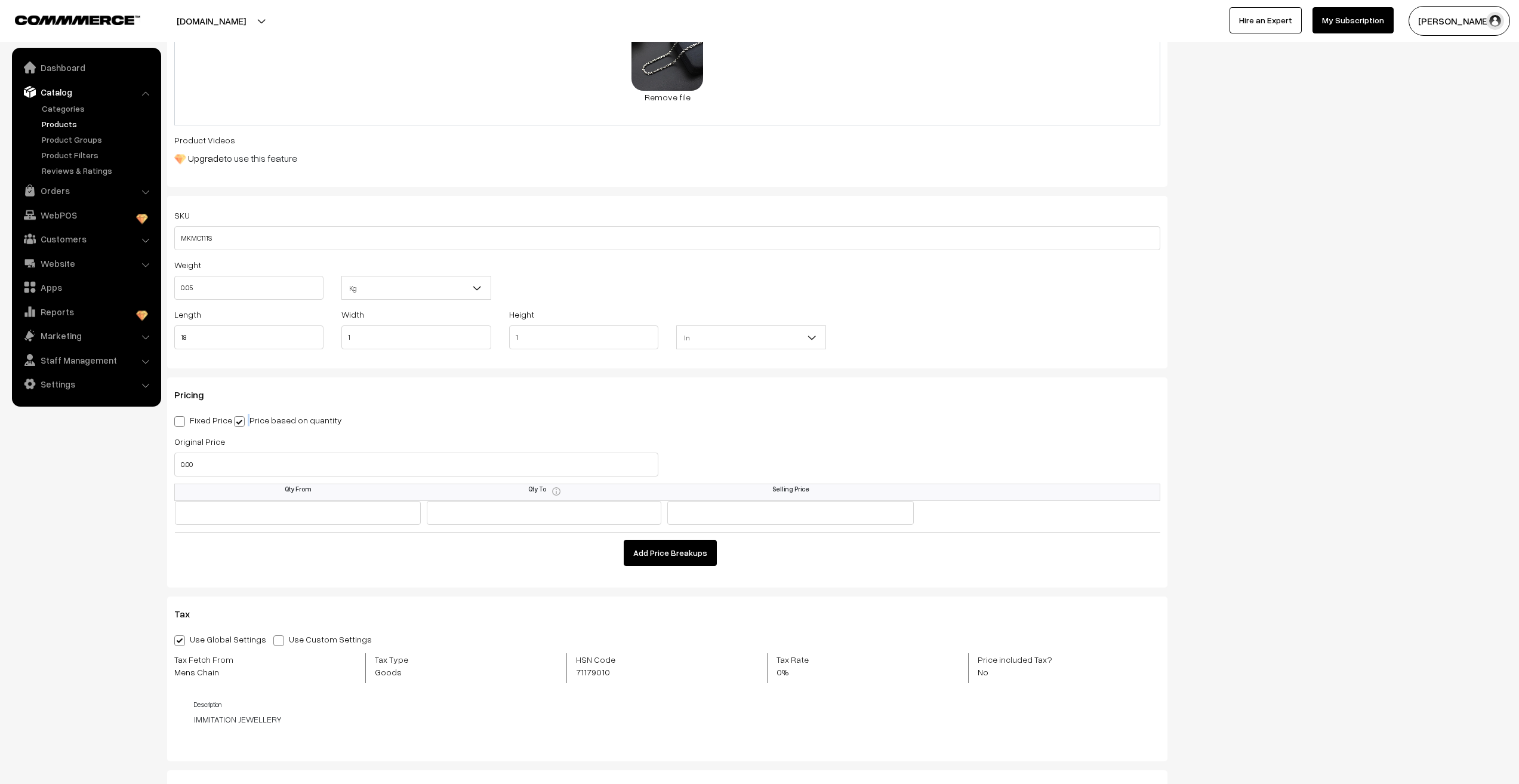
click at [240, 423] on input "Price based on quantity" at bounding box center [238, 419] width 8 height 8
click at [184, 421] on span at bounding box center [179, 421] width 11 height 11
click at [182, 421] on input "Fixed Price" at bounding box center [178, 419] width 8 height 8
radio input "true"
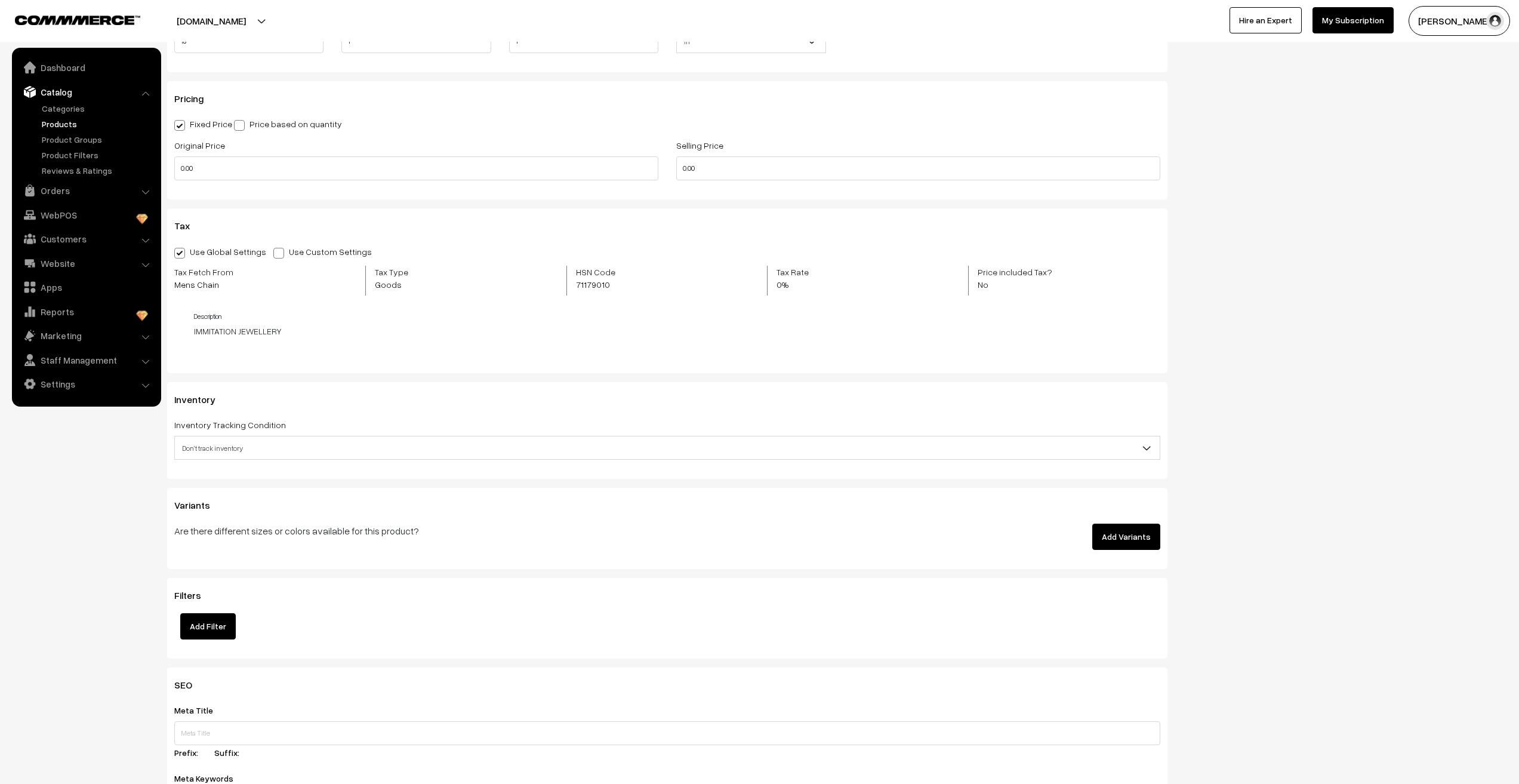
scroll to position [835, 0]
click at [274, 437] on span "Don't track inventory" at bounding box center [667, 446] width 985 height 21
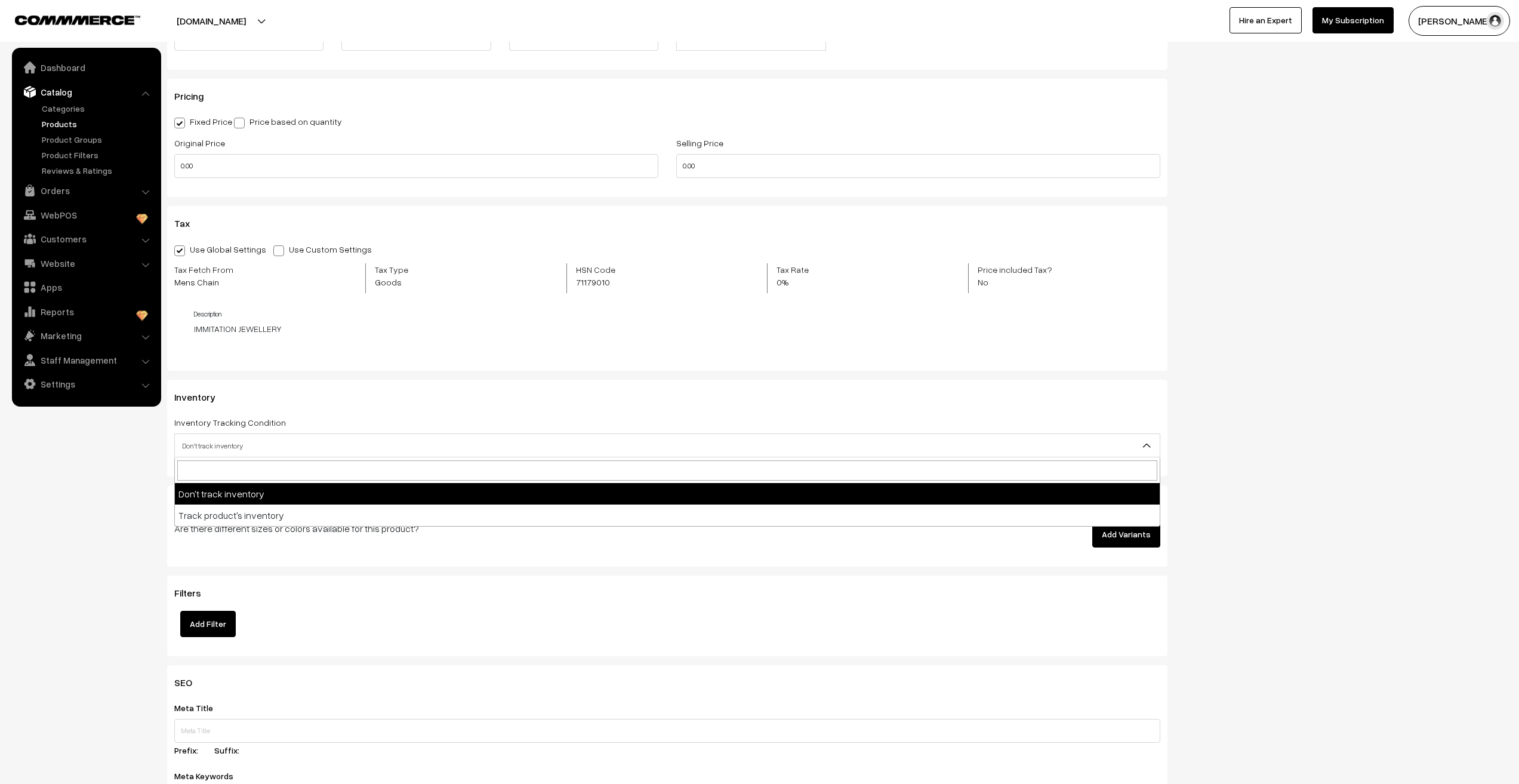
click at [110, 485] on nav "Dashboard Catalog" at bounding box center [81, 440] width 161 height 784
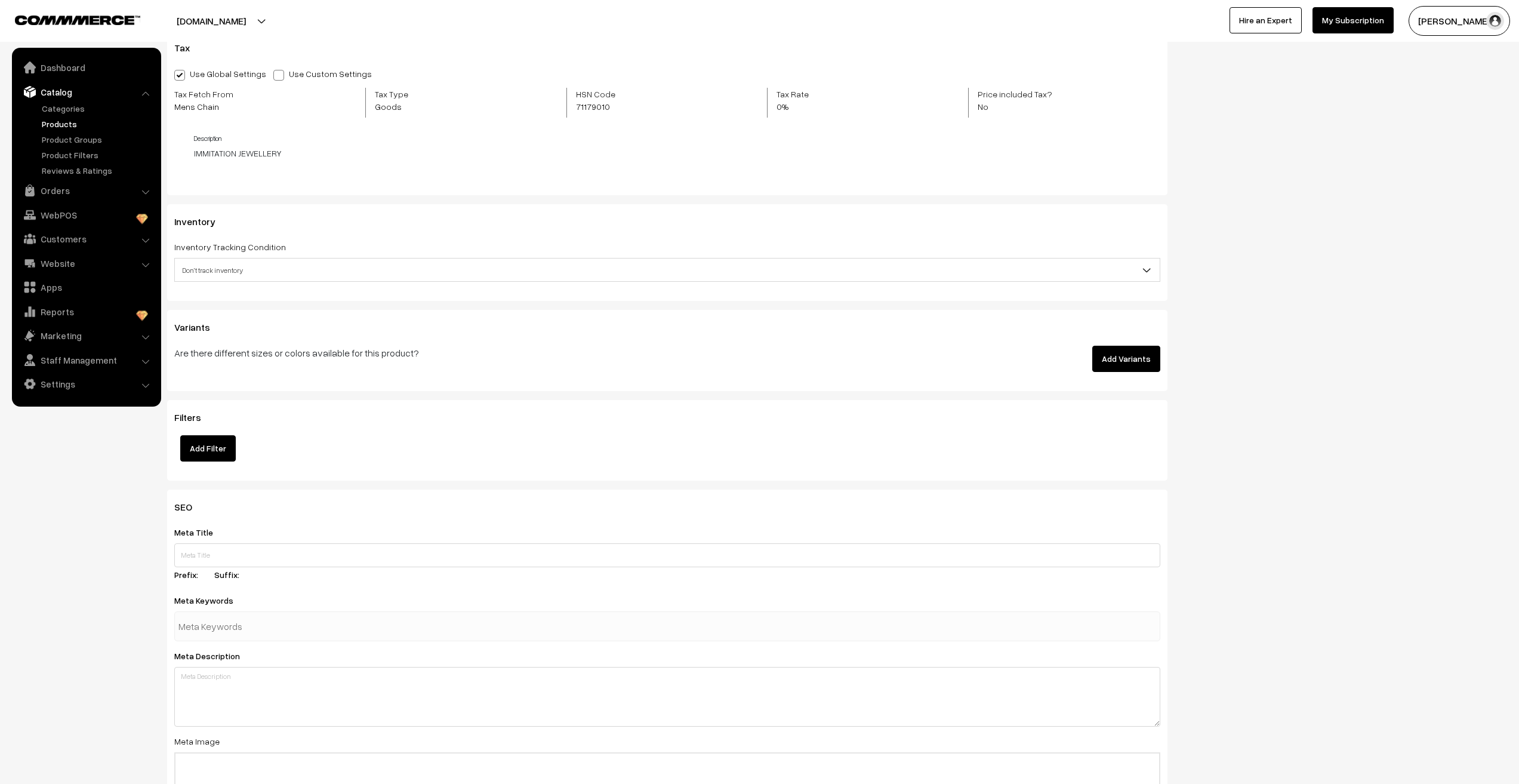
scroll to position [1015, 0]
click at [212, 452] on button "Add Filter" at bounding box center [208, 445] width 56 height 26
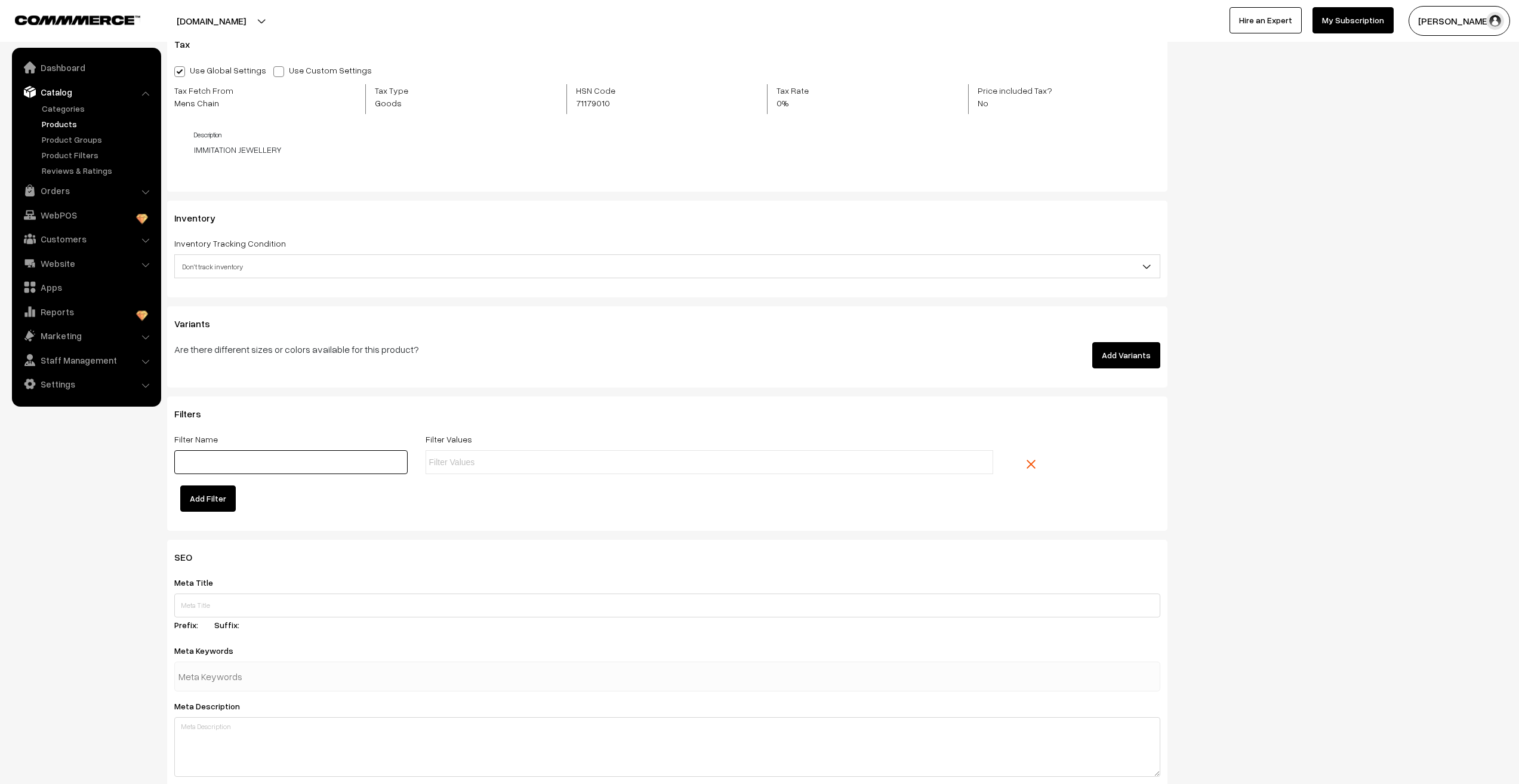
click at [212, 461] on input "text" at bounding box center [291, 462] width 233 height 24
click at [473, 469] on li at bounding box center [483, 462] width 107 height 19
click at [1025, 460] on link at bounding box center [1041, 464] width 48 height 28
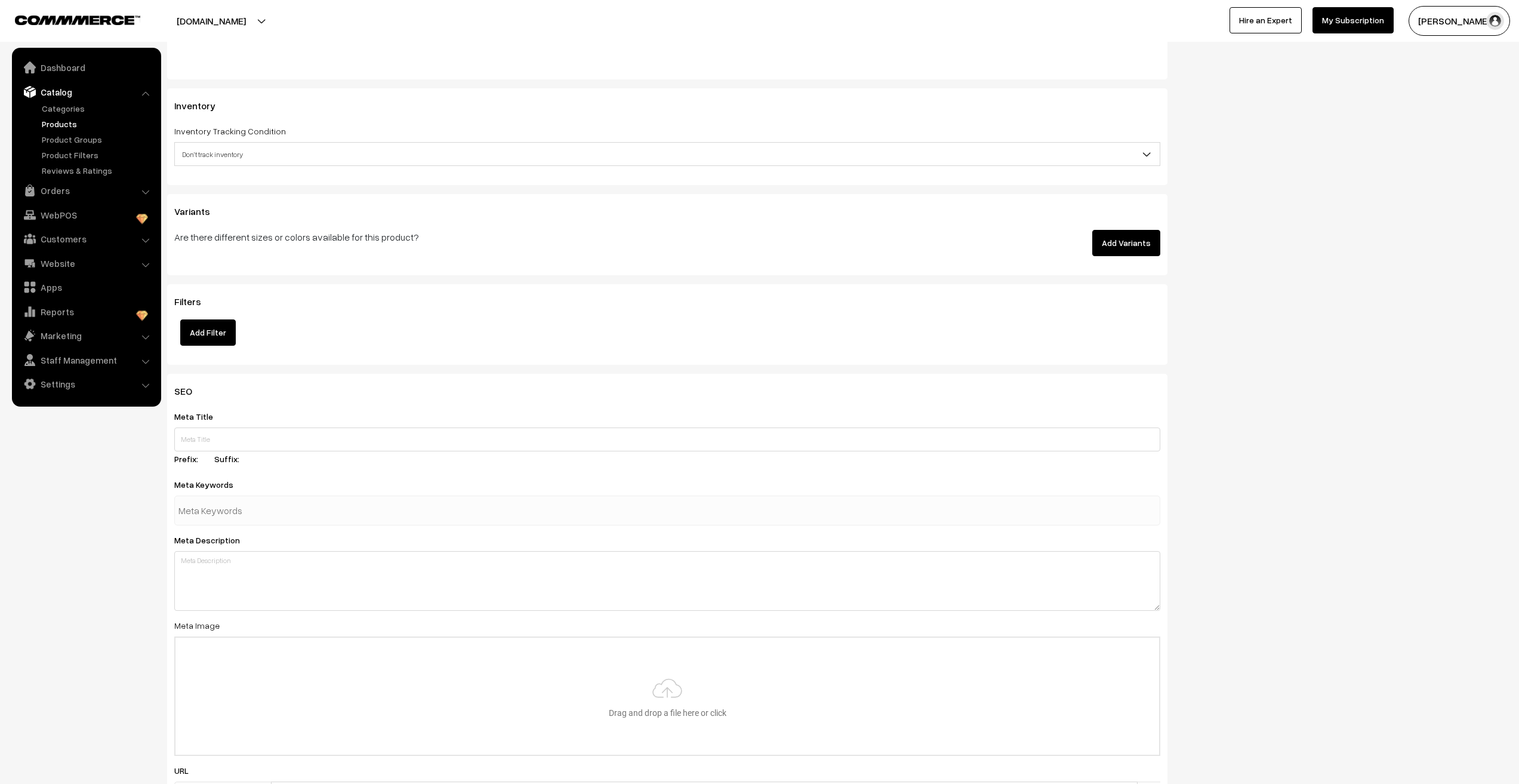
scroll to position [1134, 0]
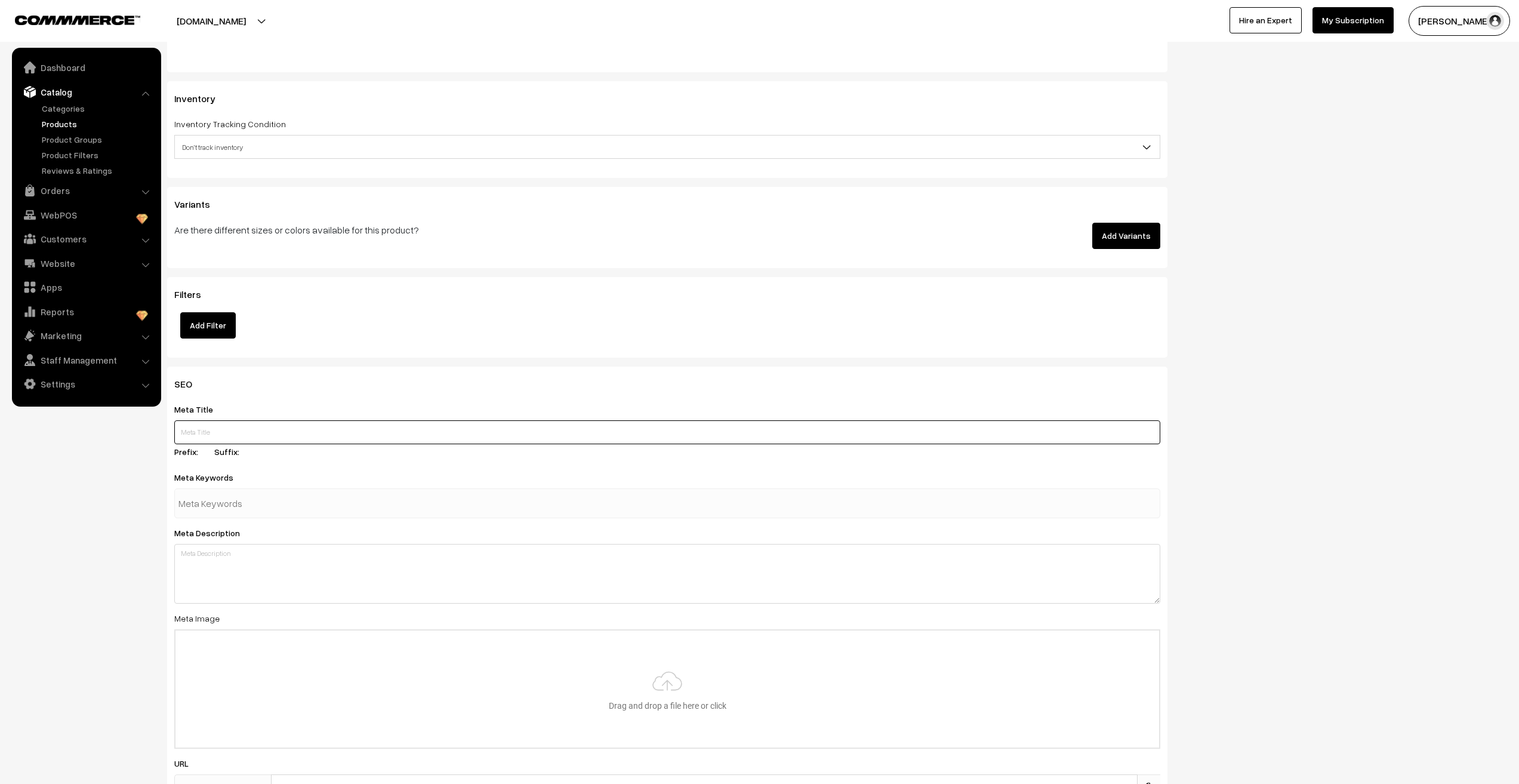
click at [259, 427] on input "text" at bounding box center [667, 432] width 986 height 24
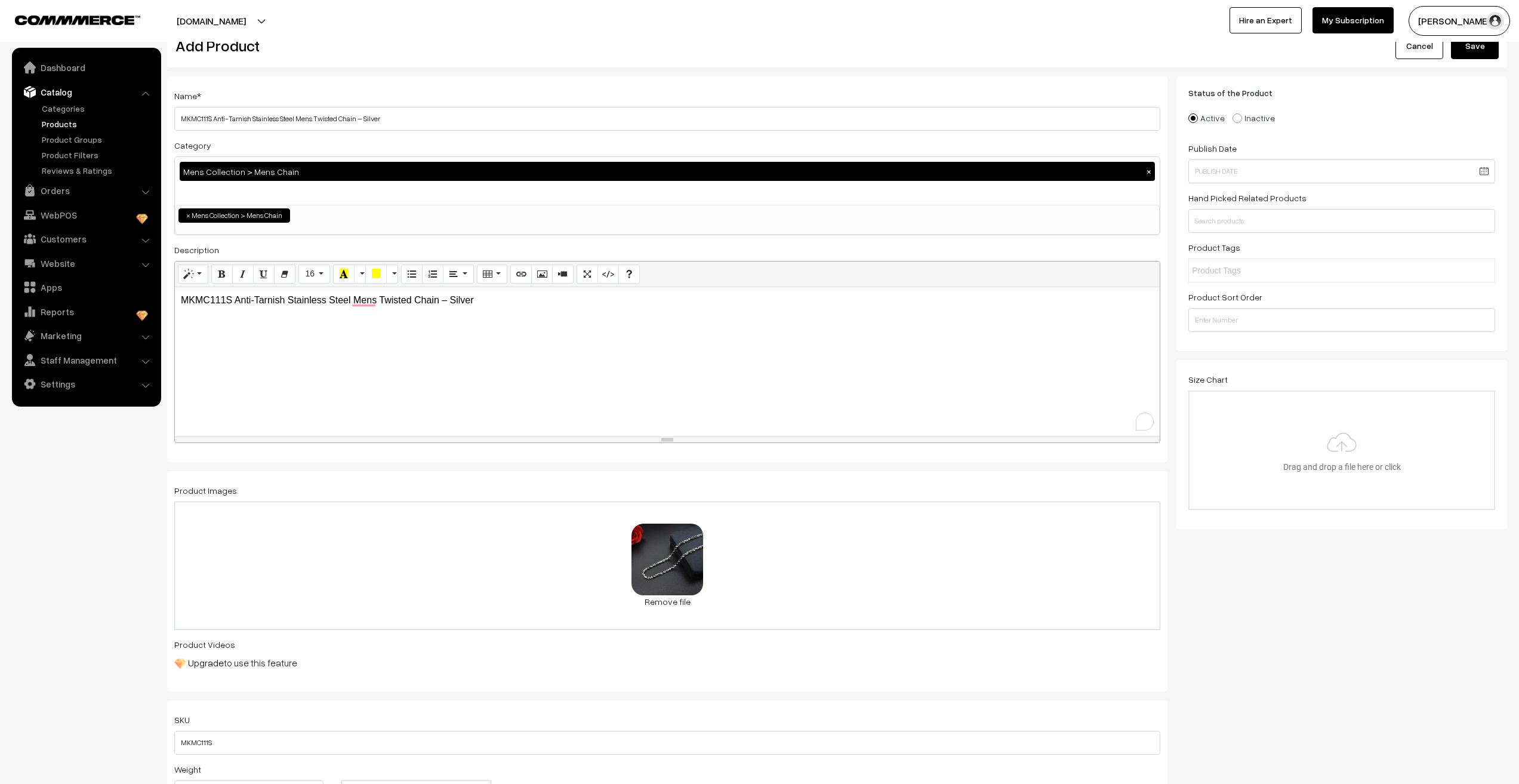
scroll to position [0, 0]
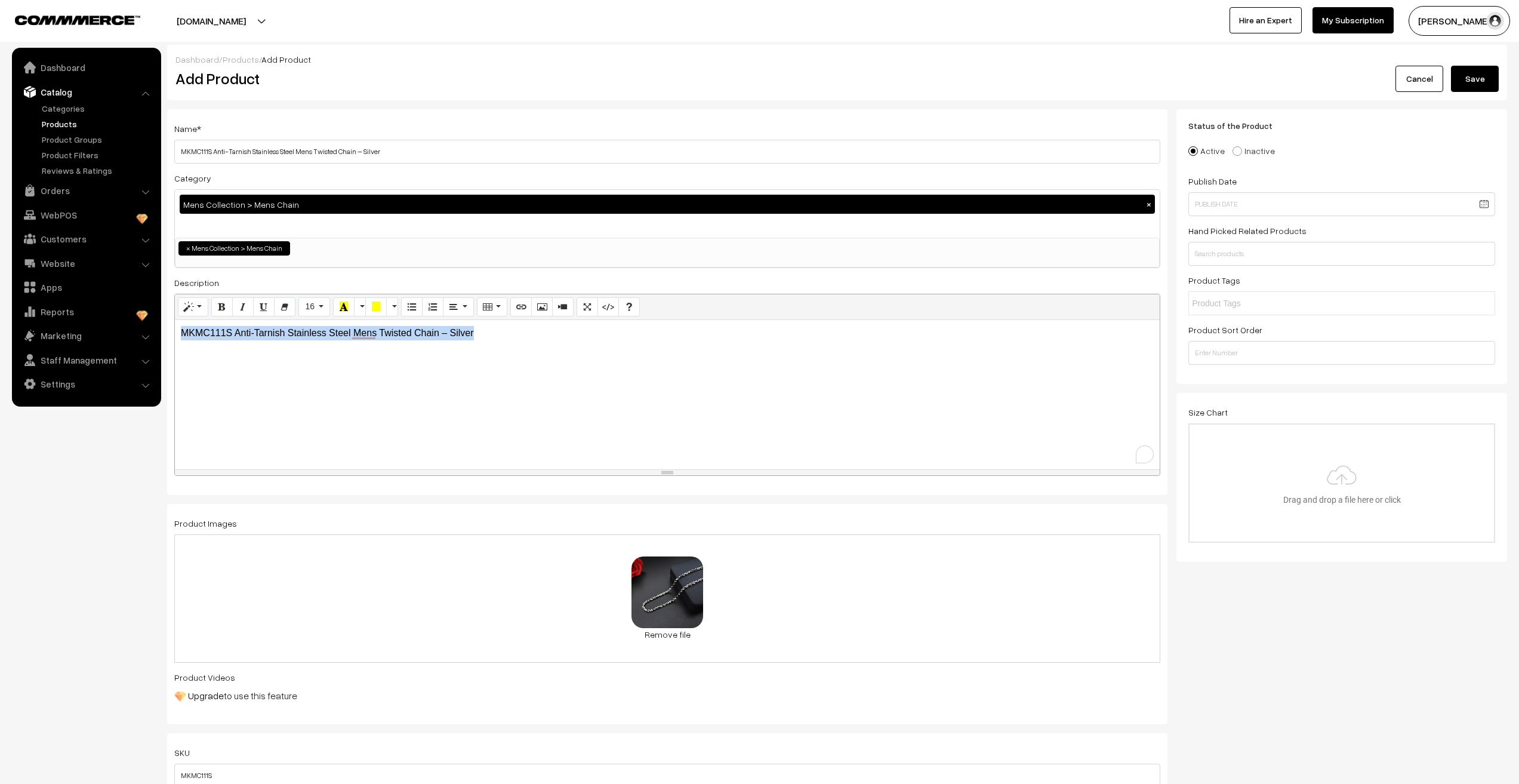
drag, startPoint x: 494, startPoint y: 339, endPoint x: 164, endPoint y: 319, distance: 330.6
copy p "MKMC111S Anti-Tarnish Stainless Steel Mens Twisted Chain – Silver"
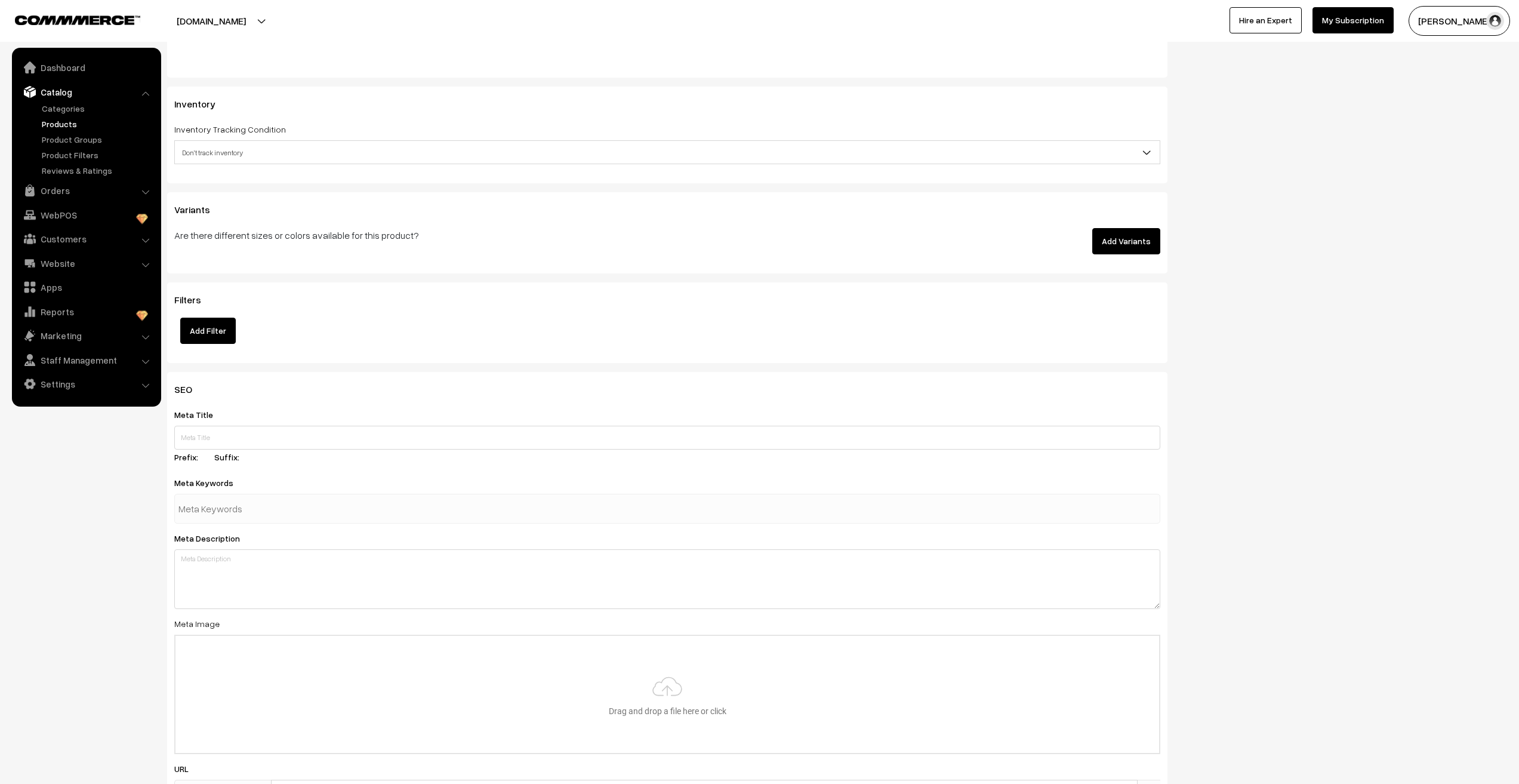
scroll to position [1134, 0]
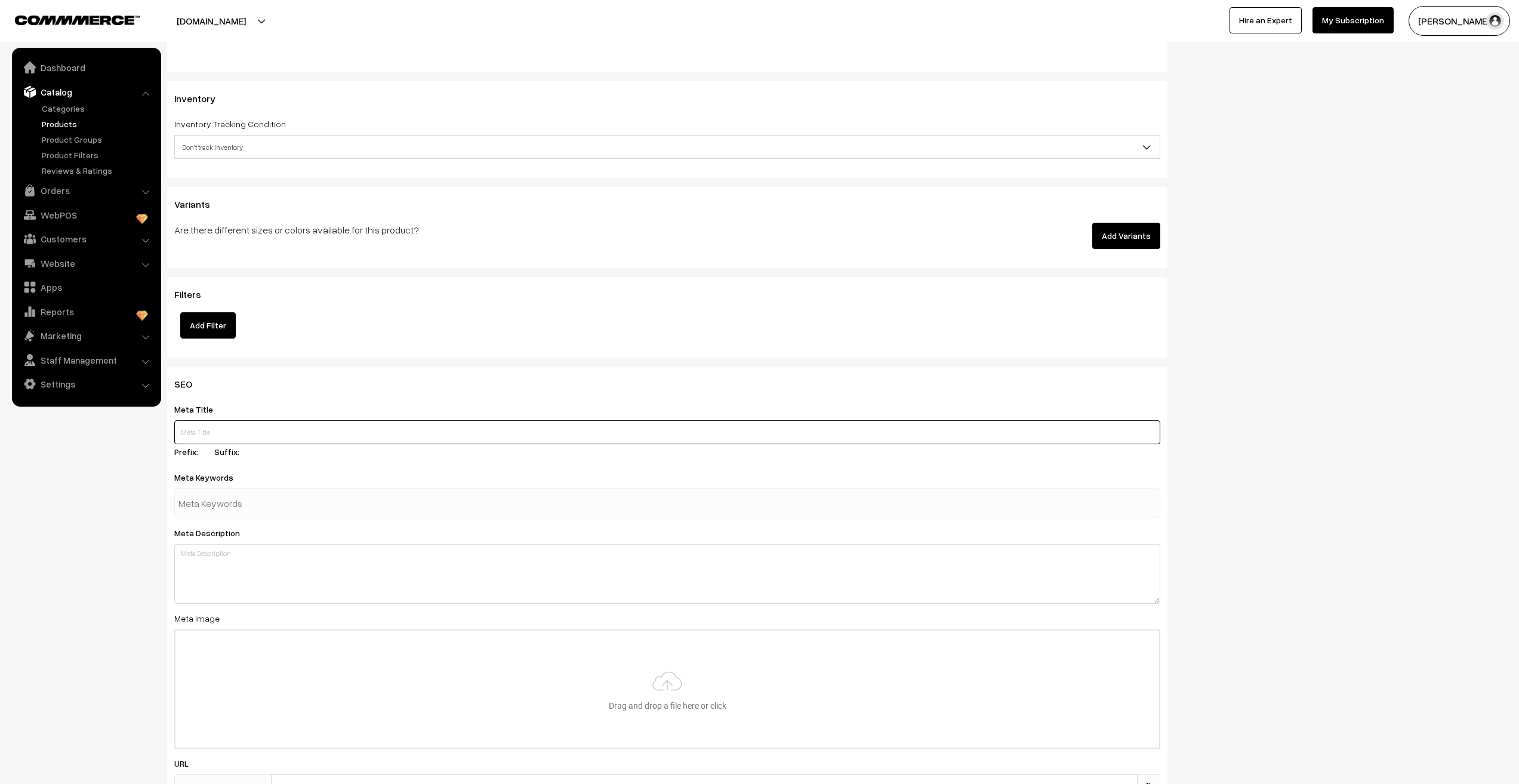
click at [316, 437] on input "text" at bounding box center [667, 432] width 986 height 24
paste input "MKMC111S Anti-Tarnish Stainless Steel Mens Twisted Chain – Silver"
type input "MKMC111S Anti-Tarnish Stainless Steel Mens Twisted Chain – Silver"
click at [287, 569] on textarea at bounding box center [667, 574] width 986 height 60
paste textarea "MKMC111S Anti-Tarnish Stainless Steel Mens Twisted Chain – Silver"
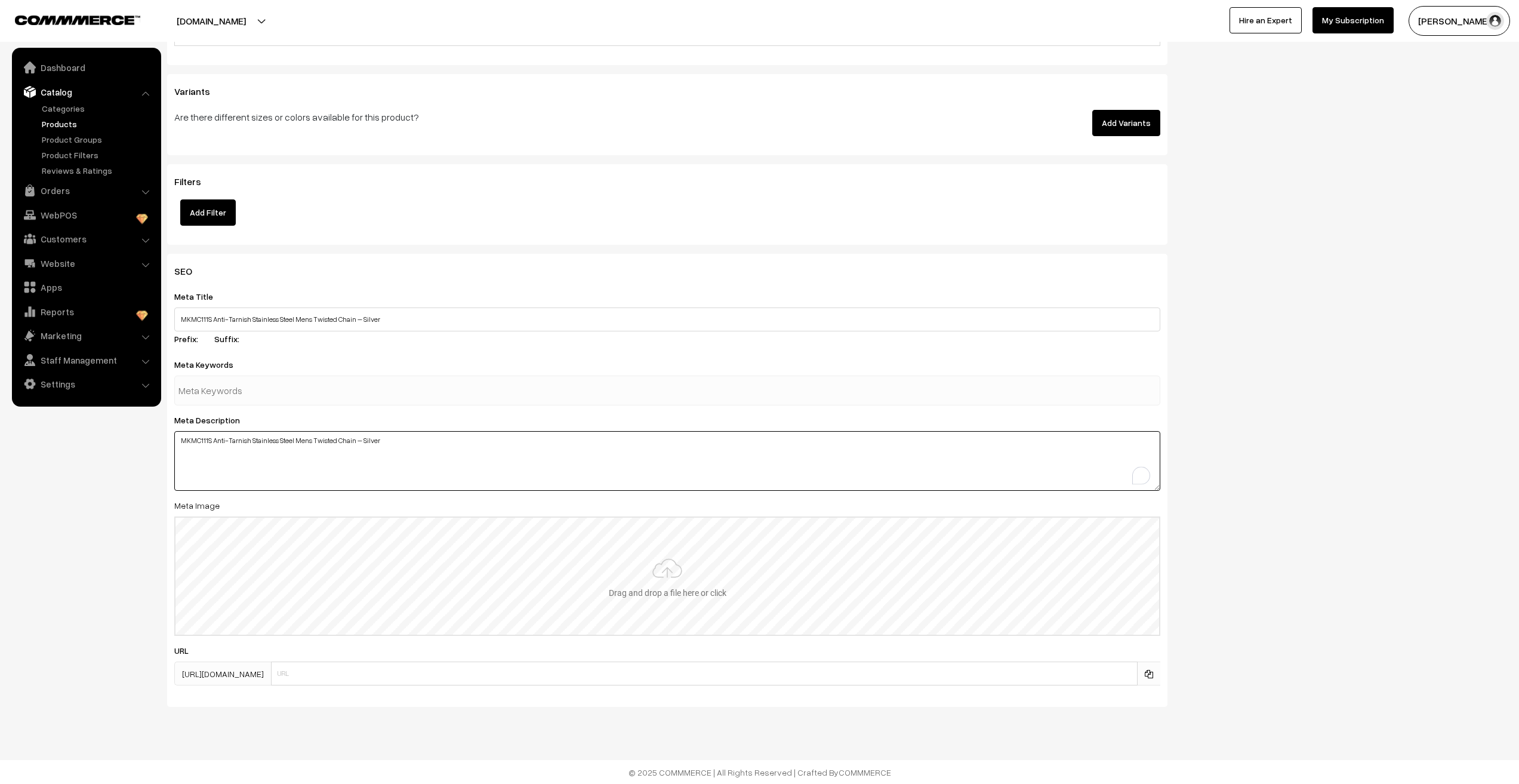
scroll to position [1247, 0]
type textarea "MKMC111S Anti-Tarnish Stainless Steel Mens Twisted Chain – Silver"
click at [325, 679] on input "text" at bounding box center [704, 672] width 866 height 24
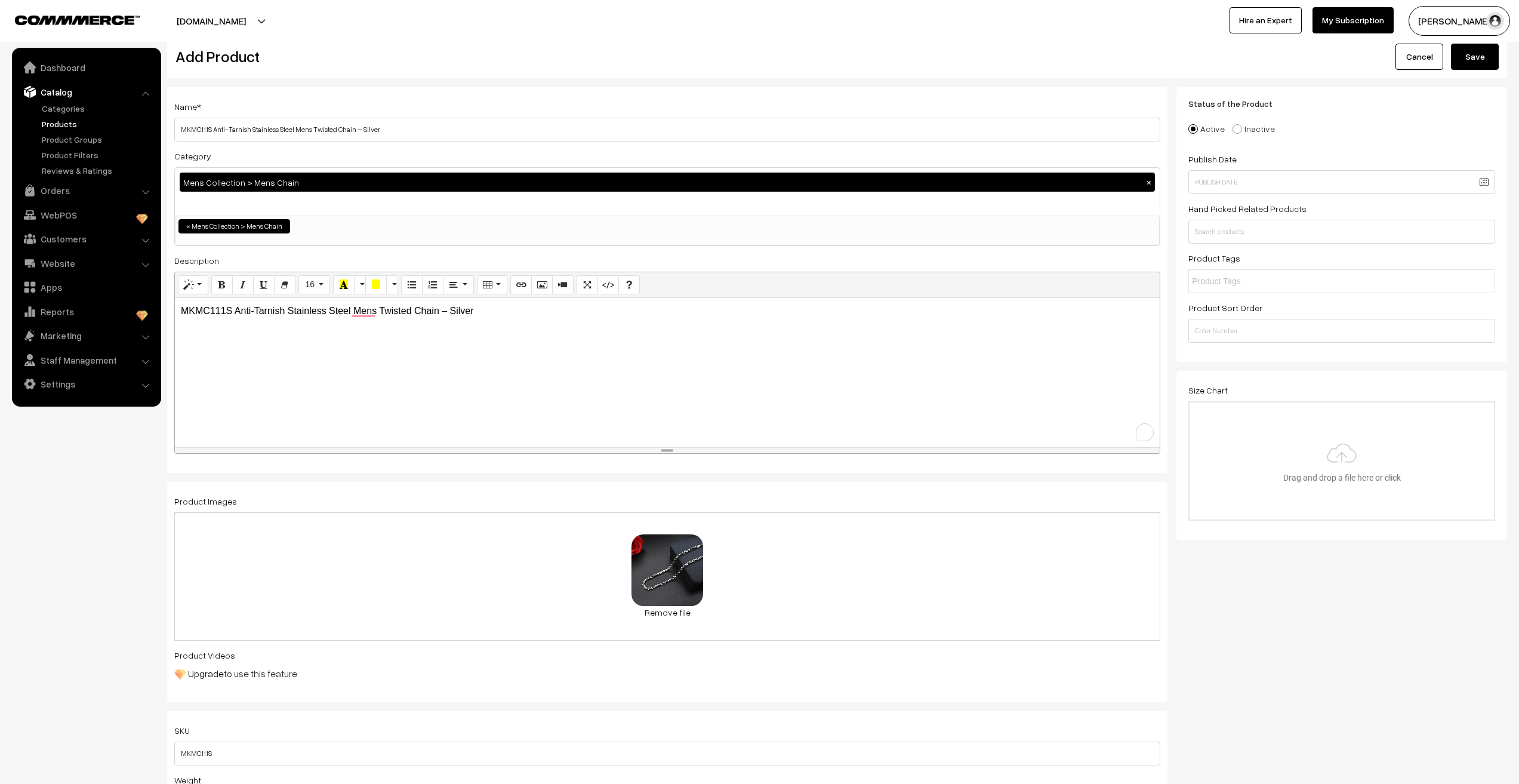
scroll to position [0, 0]
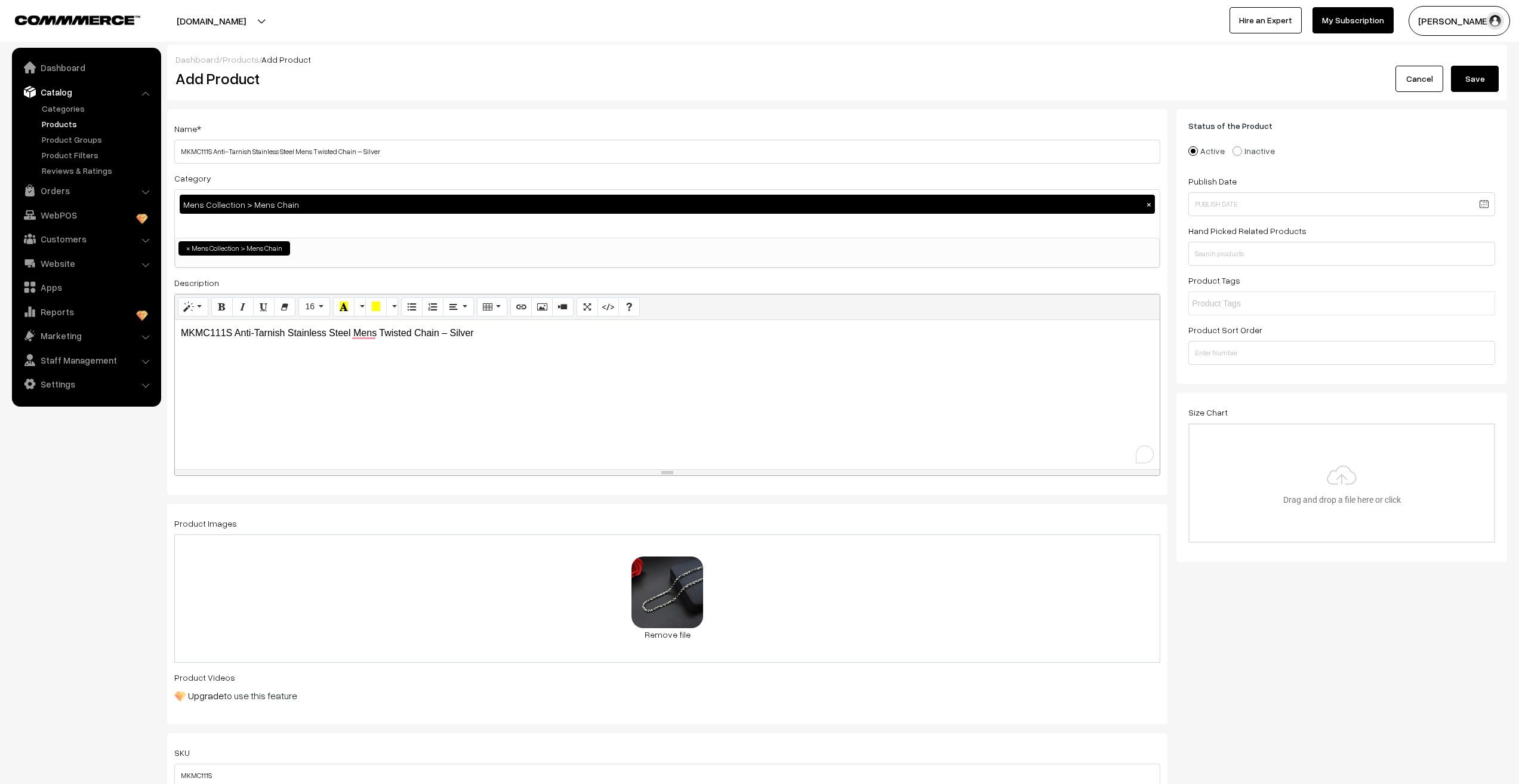
click at [1472, 82] on button "Save" at bounding box center [1475, 79] width 48 height 26
